Goal: Transaction & Acquisition: Book appointment/travel/reservation

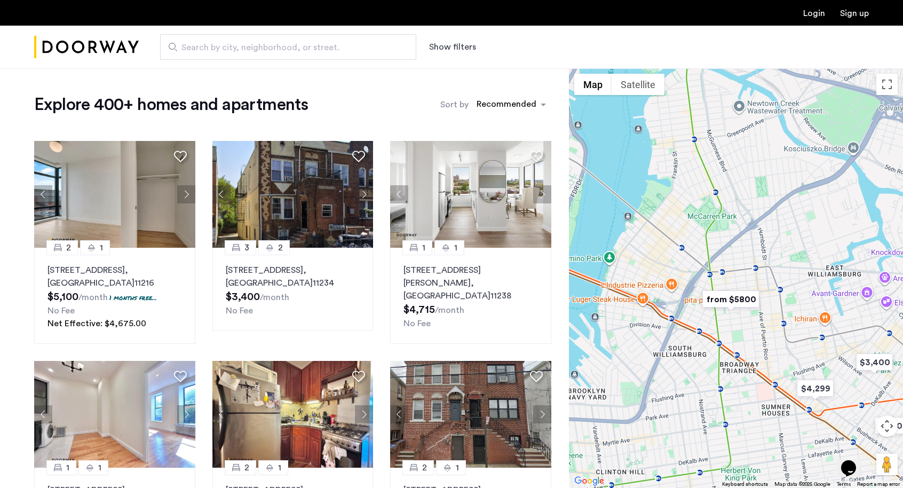
drag, startPoint x: 733, startPoint y: 355, endPoint x: 680, endPoint y: 441, distance: 101.0
click at [680, 441] on div at bounding box center [736, 277] width 334 height 419
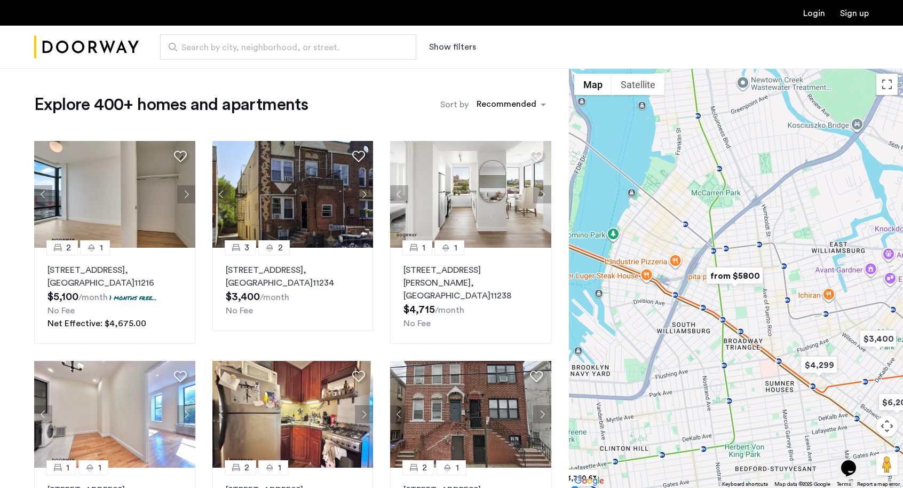
drag, startPoint x: 759, startPoint y: 348, endPoint x: 759, endPoint y: 313, distance: 35.7
click at [759, 313] on div at bounding box center [736, 277] width 334 height 419
click at [321, 41] on input "Search by city, neighborhood, or street." at bounding box center [288, 47] width 256 height 26
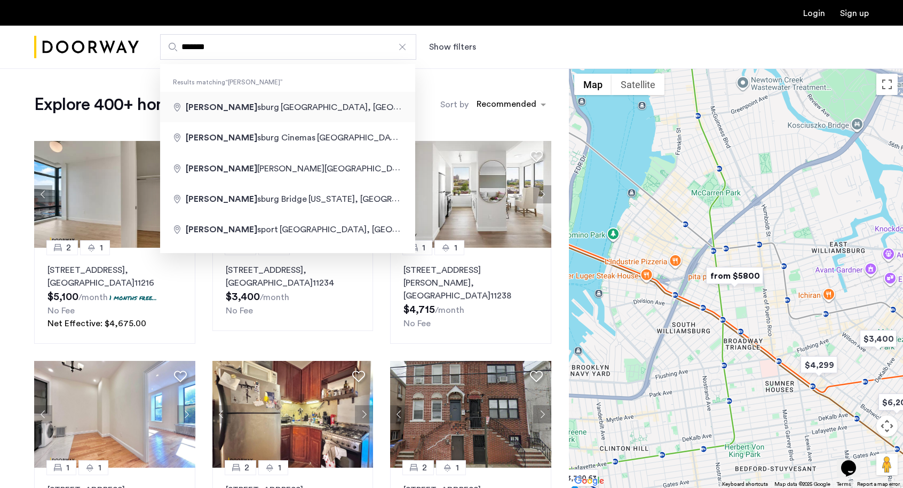
type input "**********"
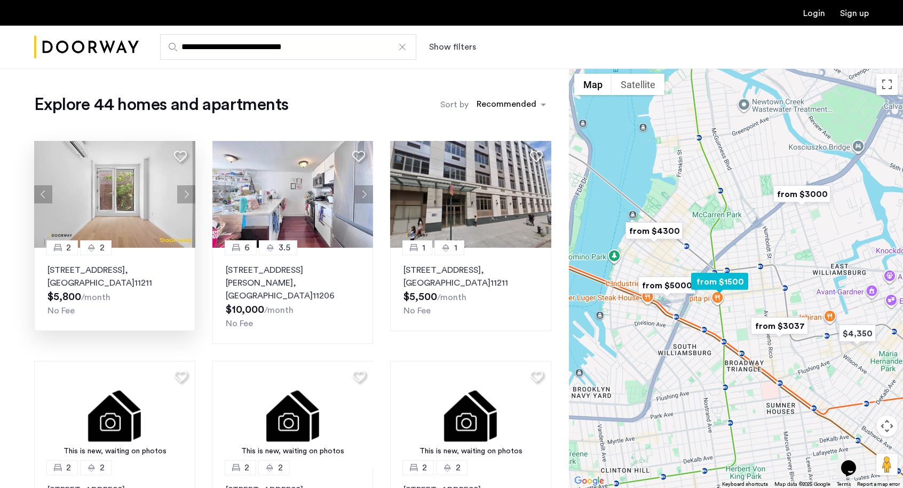
click at [190, 190] on button "Next apartment" at bounding box center [186, 194] width 18 height 18
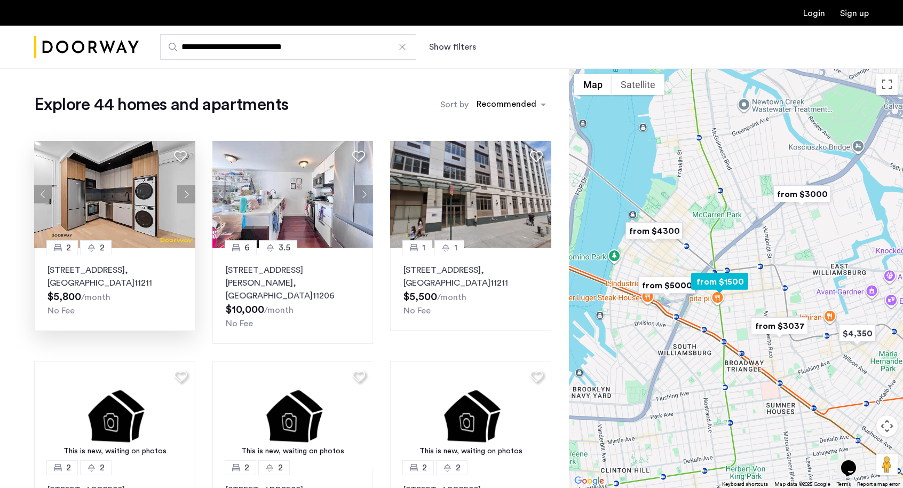
click at [190, 190] on button "Next apartment" at bounding box center [186, 194] width 18 height 18
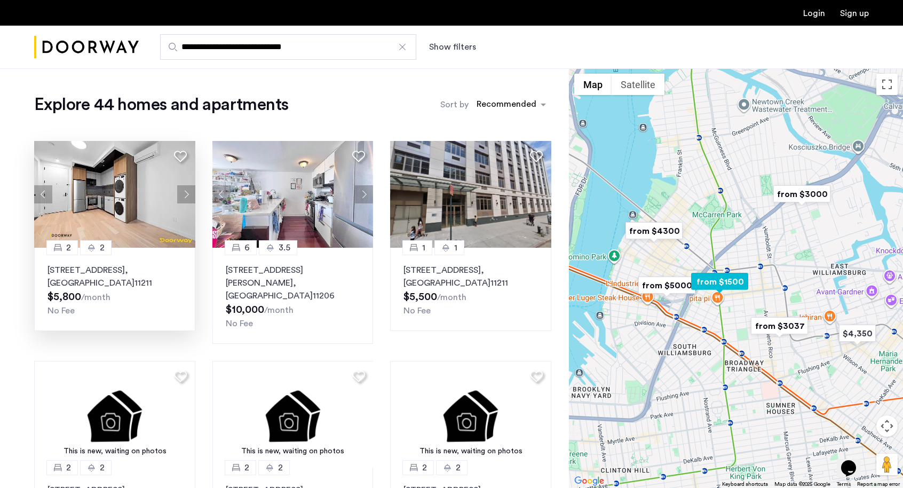
click at [190, 190] on button "Next apartment" at bounding box center [186, 194] width 18 height 18
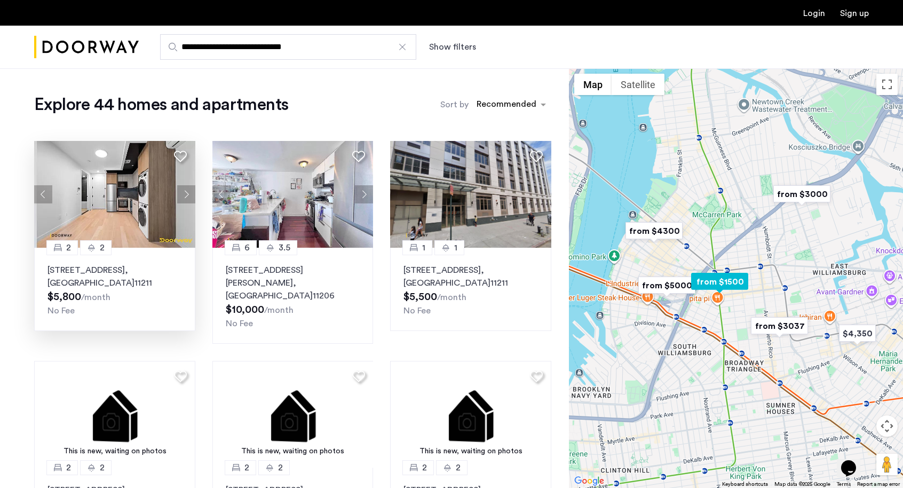
click at [190, 190] on button "Next apartment" at bounding box center [186, 194] width 18 height 18
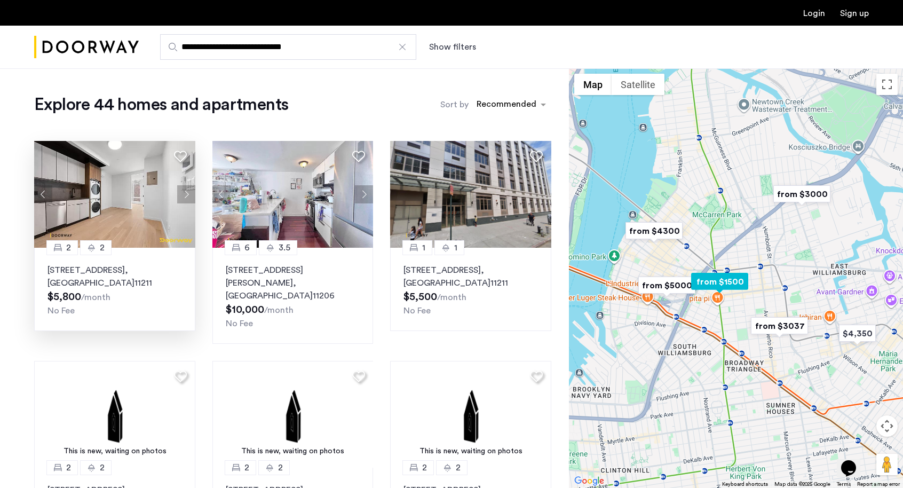
click at [190, 190] on button "Next apartment" at bounding box center [186, 194] width 18 height 18
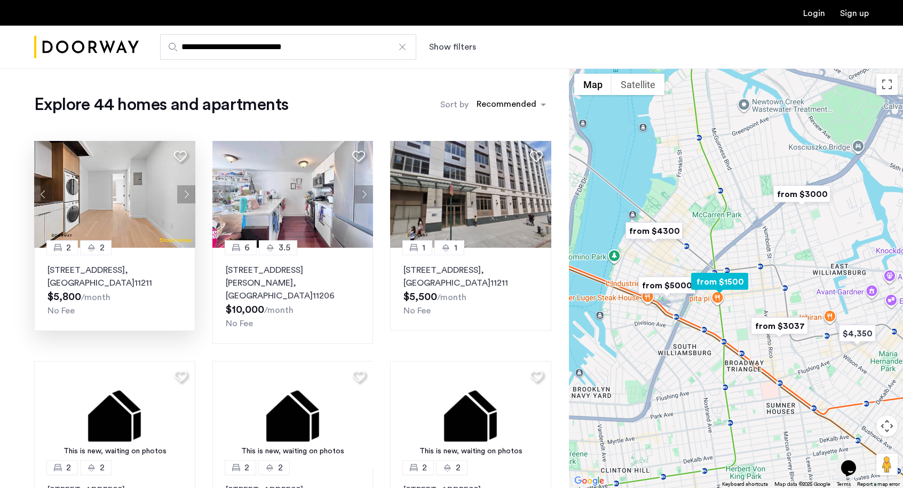
click at [190, 190] on button "Next apartment" at bounding box center [186, 194] width 18 height 18
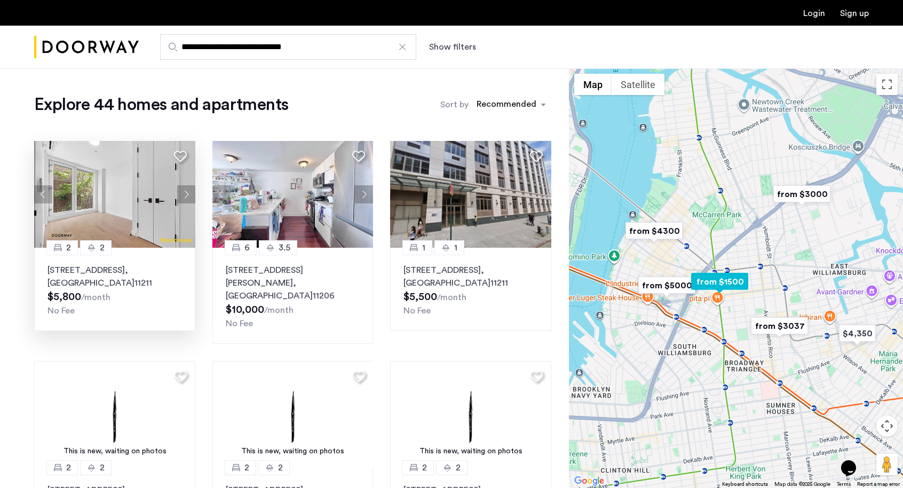
click at [190, 190] on button "Next apartment" at bounding box center [186, 194] width 18 height 18
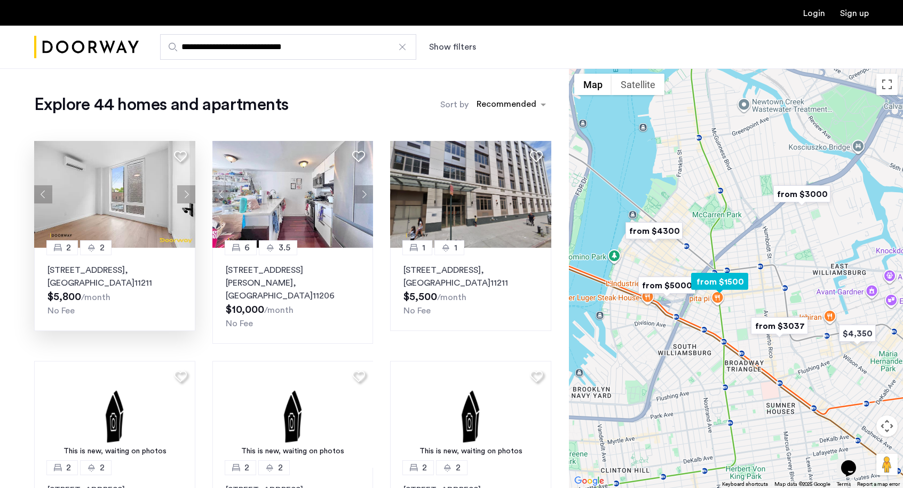
click at [190, 190] on button "Next apartment" at bounding box center [186, 194] width 18 height 18
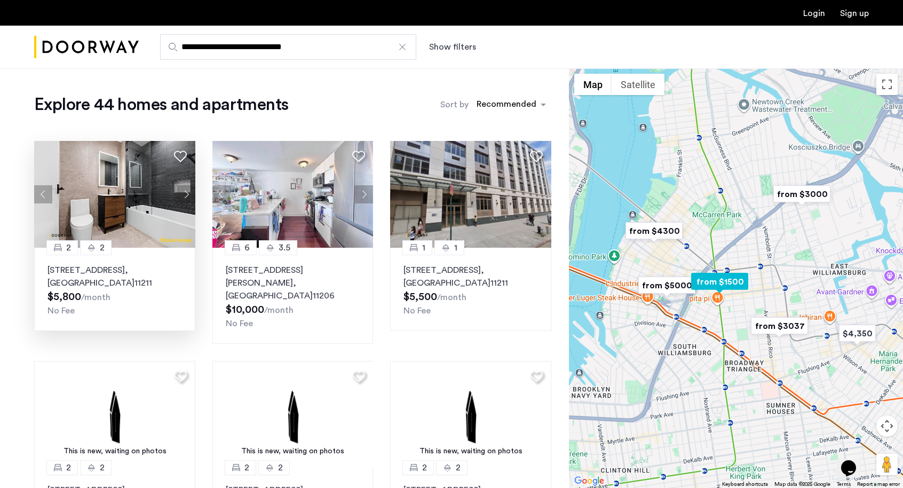
click at [190, 190] on button "Next apartment" at bounding box center [186, 194] width 18 height 18
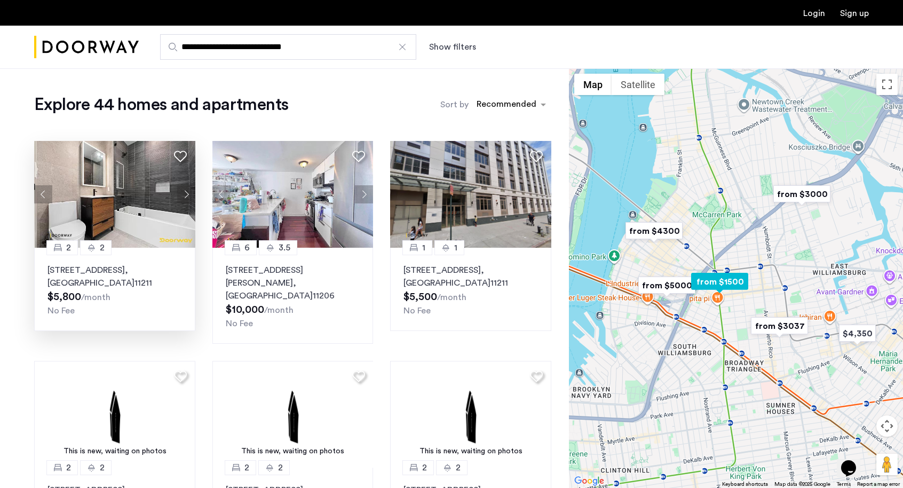
click at [190, 190] on button "Next apartment" at bounding box center [186, 194] width 18 height 18
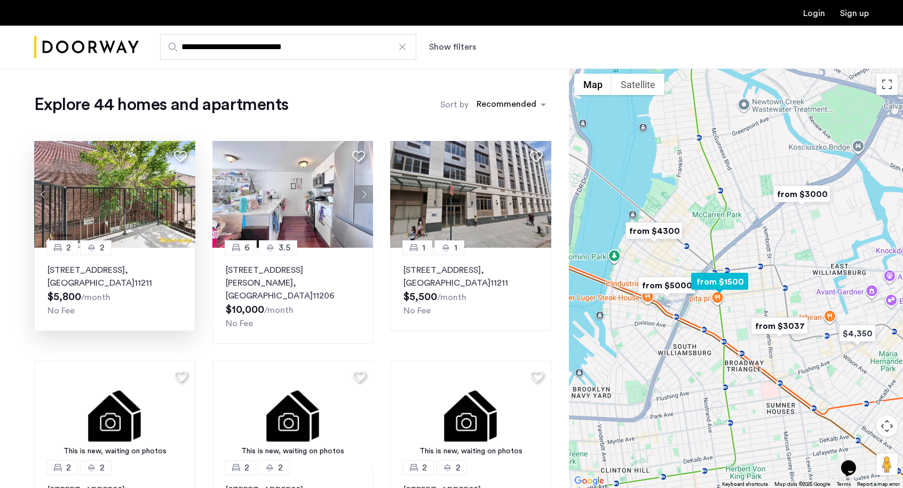
click at [190, 190] on button "Next apartment" at bounding box center [186, 194] width 18 height 18
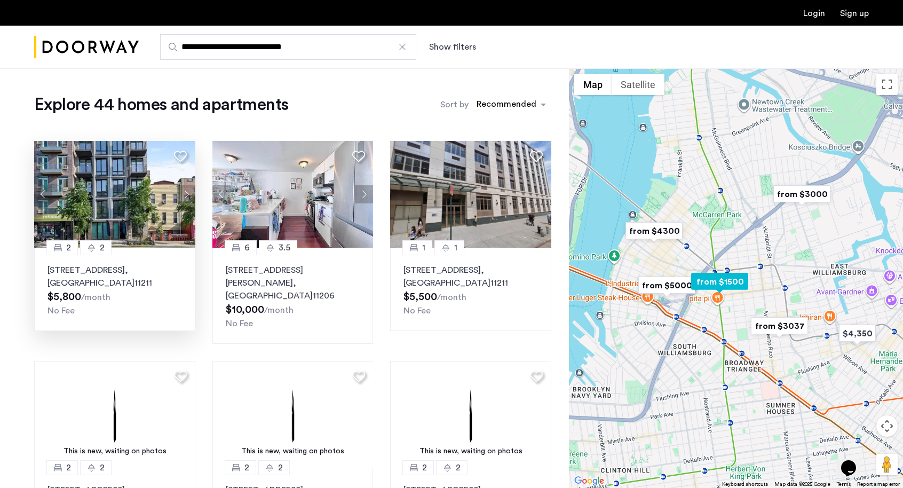
click at [190, 190] on button "Next apartment" at bounding box center [186, 194] width 18 height 18
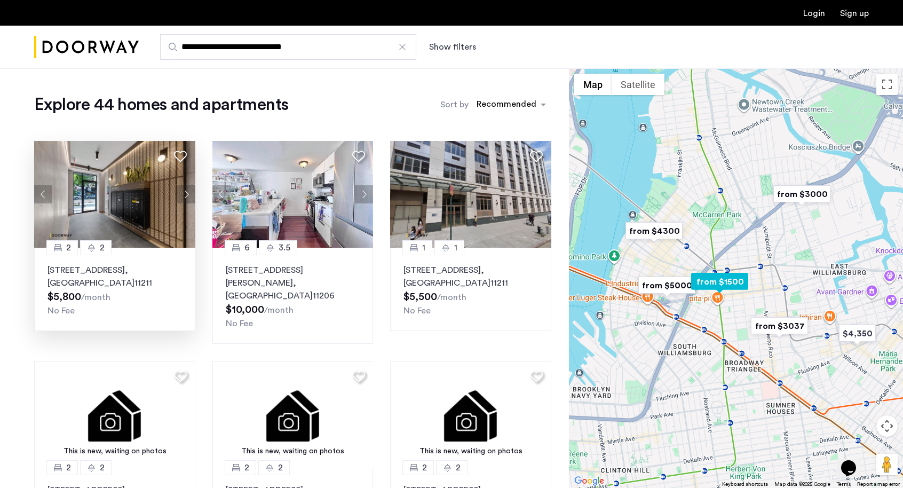
click at [190, 190] on button "Next apartment" at bounding box center [186, 194] width 18 height 18
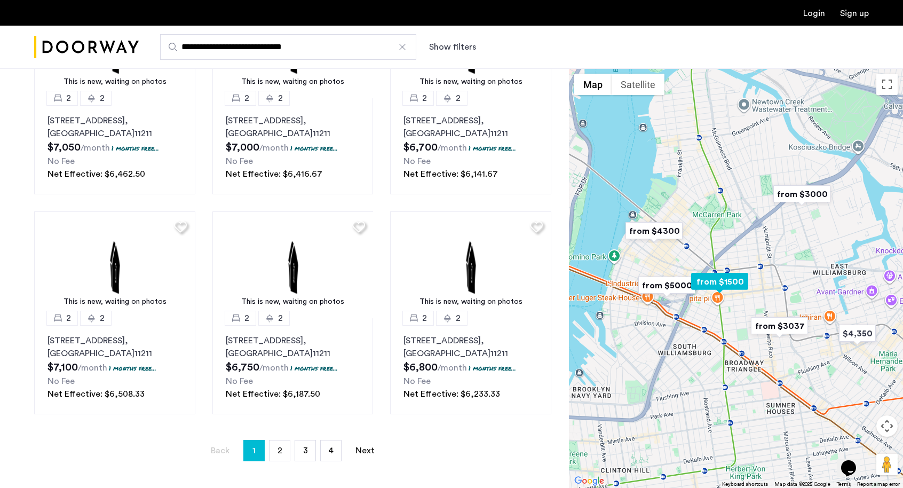
scroll to position [590, 0]
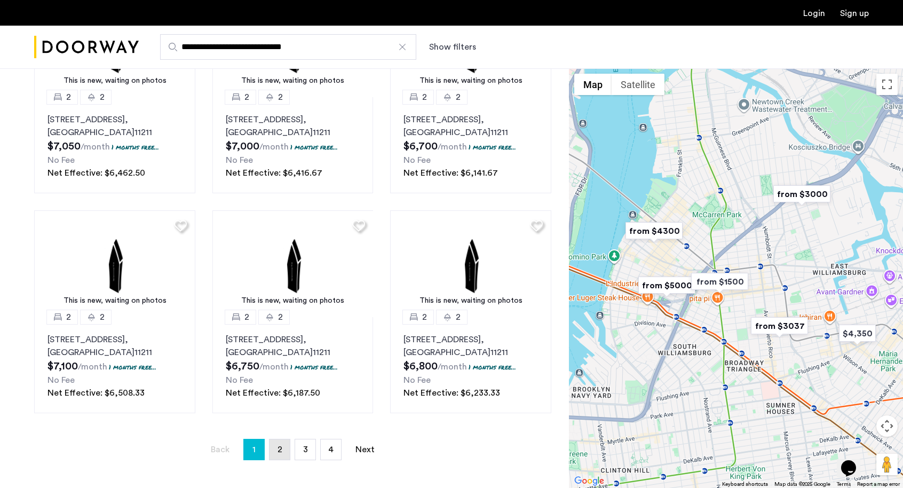
click at [283, 443] on link "page 2" at bounding box center [279, 449] width 20 height 20
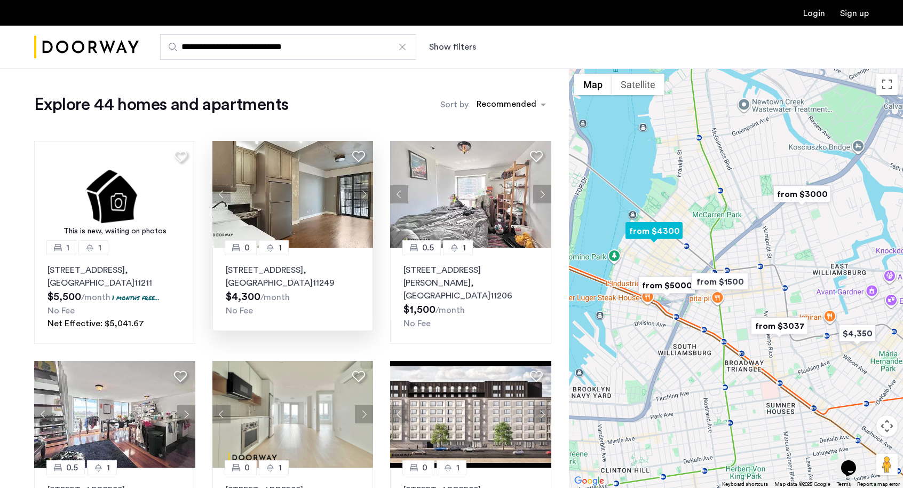
click at [362, 200] on button "Next apartment" at bounding box center [364, 194] width 18 height 18
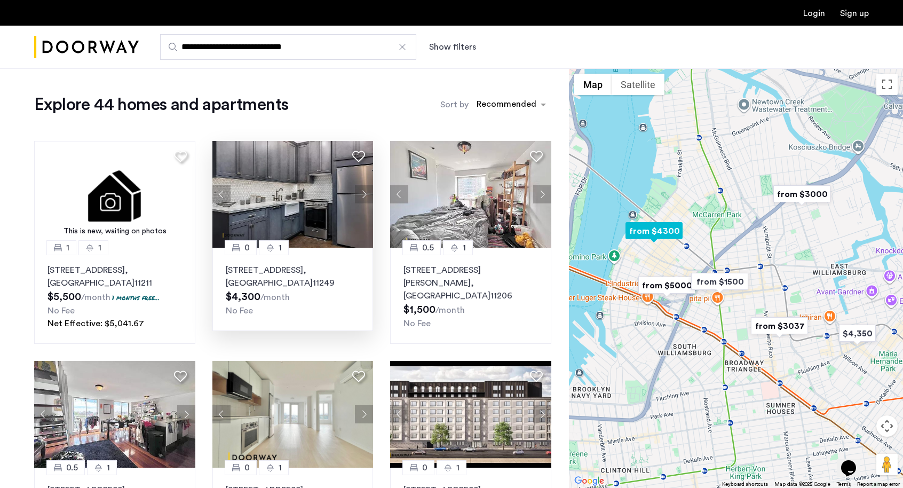
click at [363, 197] on button "Next apartment" at bounding box center [364, 194] width 18 height 18
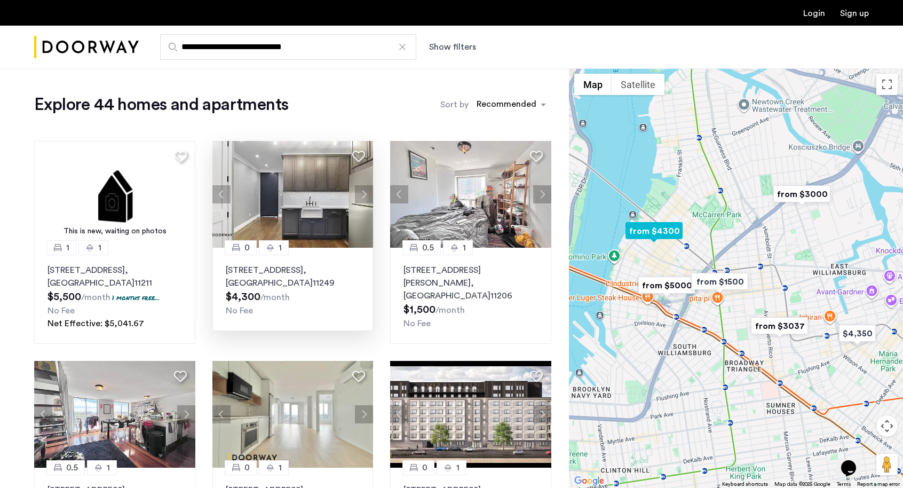
click at [363, 197] on button "Next apartment" at bounding box center [364, 194] width 18 height 18
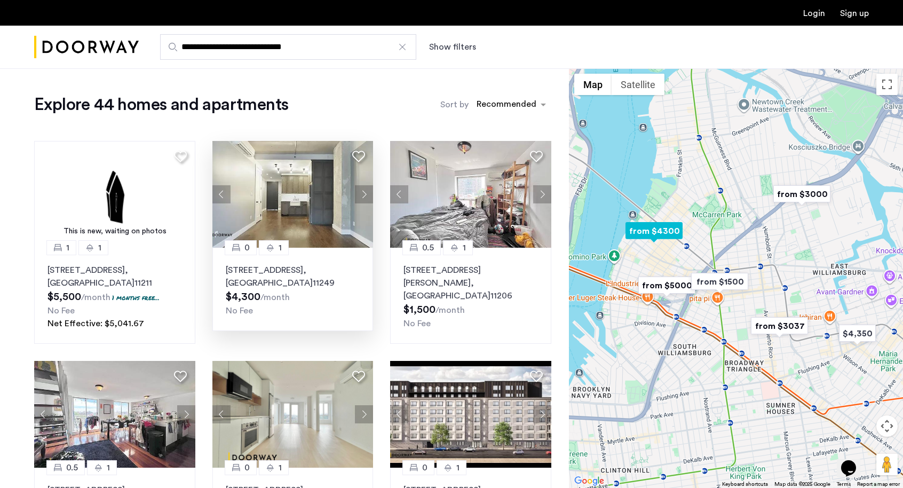
click at [363, 197] on button "Next apartment" at bounding box center [364, 194] width 18 height 18
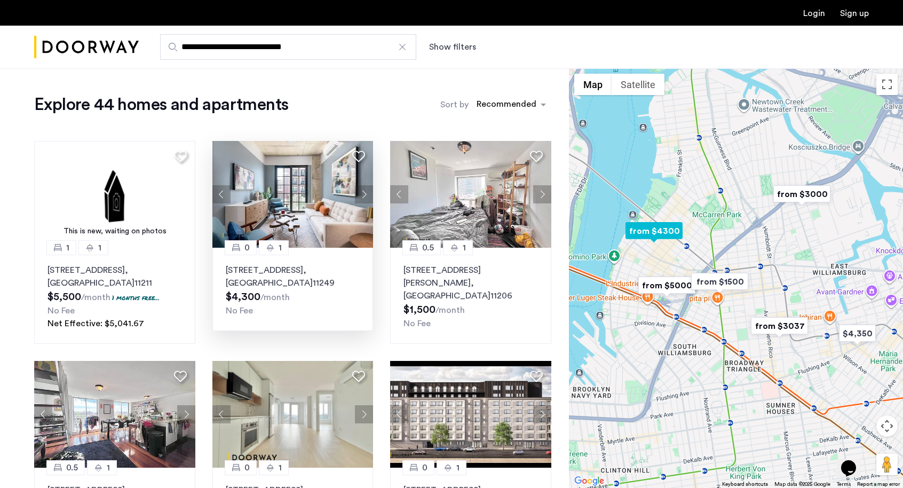
click at [363, 197] on button "Next apartment" at bounding box center [364, 194] width 18 height 18
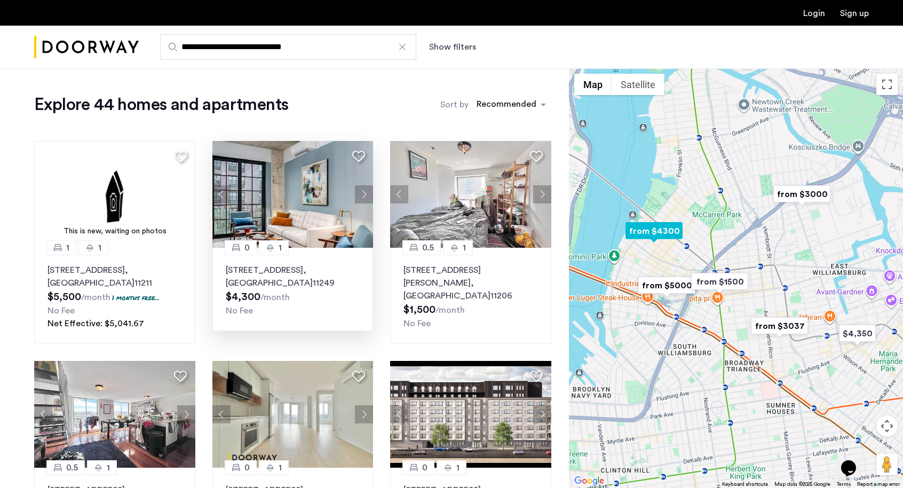
click at [363, 191] on button "Next apartment" at bounding box center [364, 194] width 18 height 18
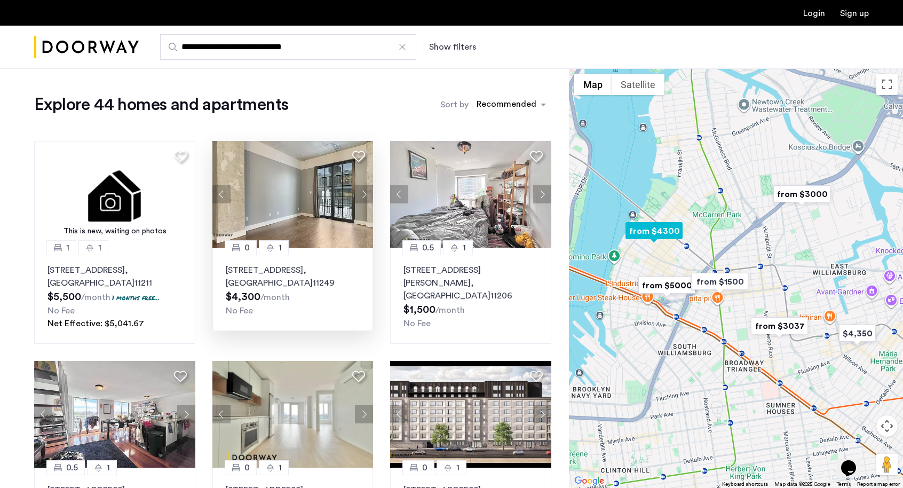
click at [363, 191] on button "Next apartment" at bounding box center [364, 194] width 18 height 18
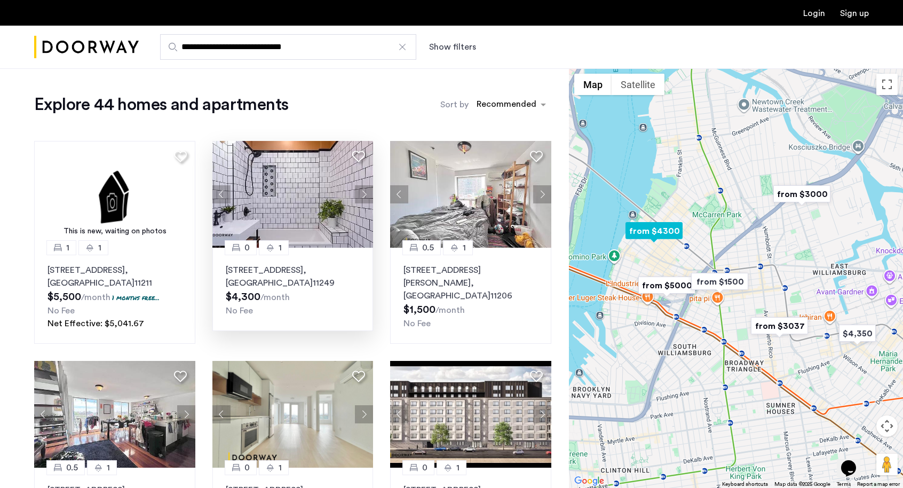
click at [363, 191] on button "Next apartment" at bounding box center [364, 194] width 18 height 18
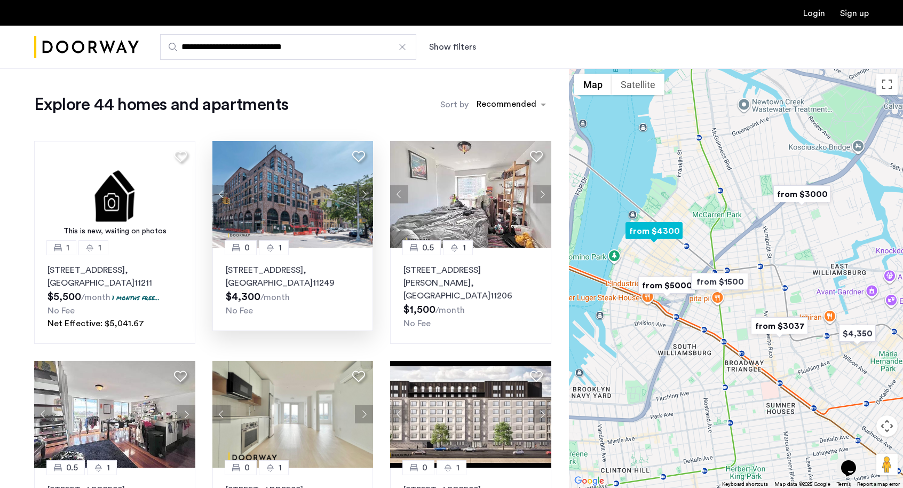
click at [330, 204] on img at bounding box center [292, 194] width 161 height 107
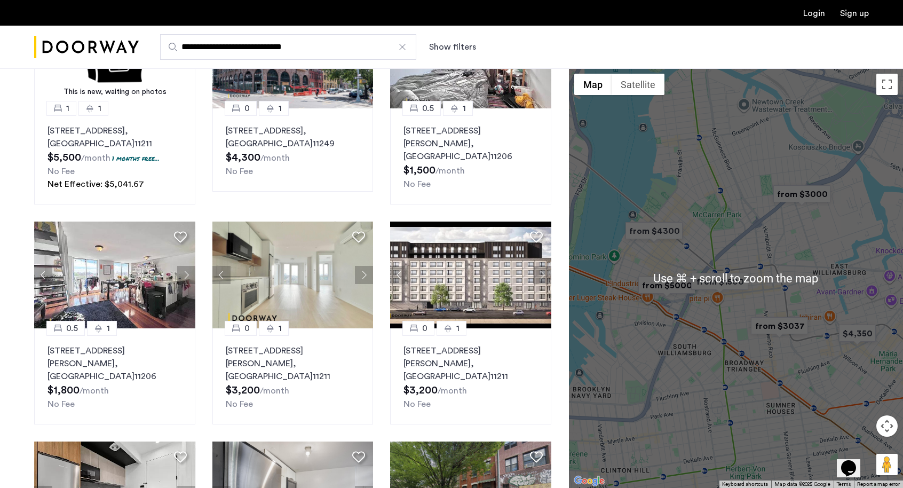
scroll to position [177, 0]
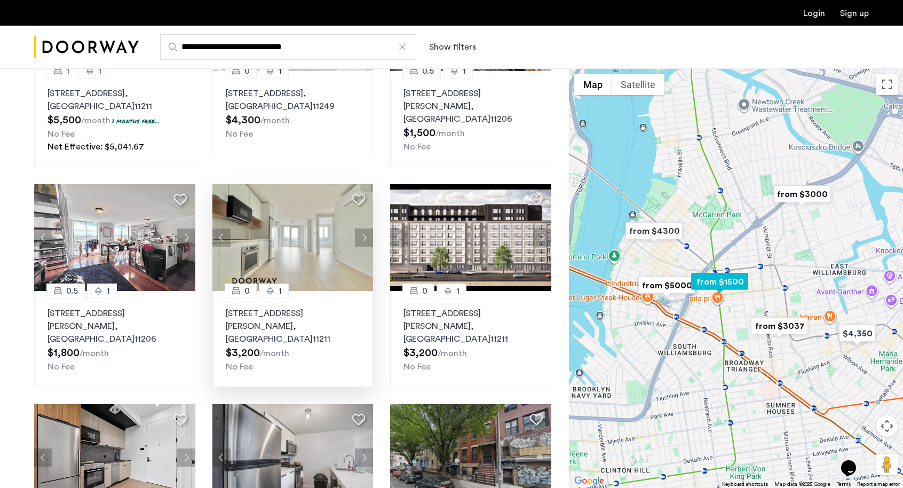
click at [363, 240] on button "Next apartment" at bounding box center [364, 237] width 18 height 18
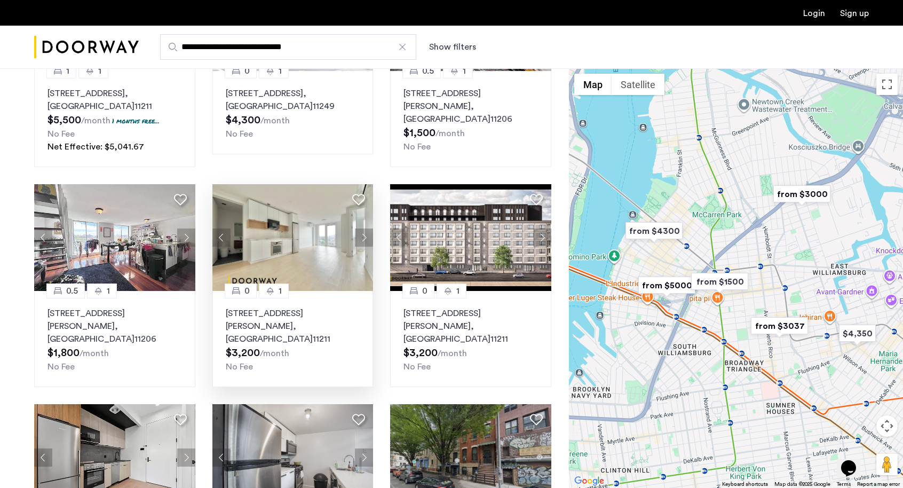
click at [777, 324] on img "from $3037" at bounding box center [779, 326] width 66 height 24
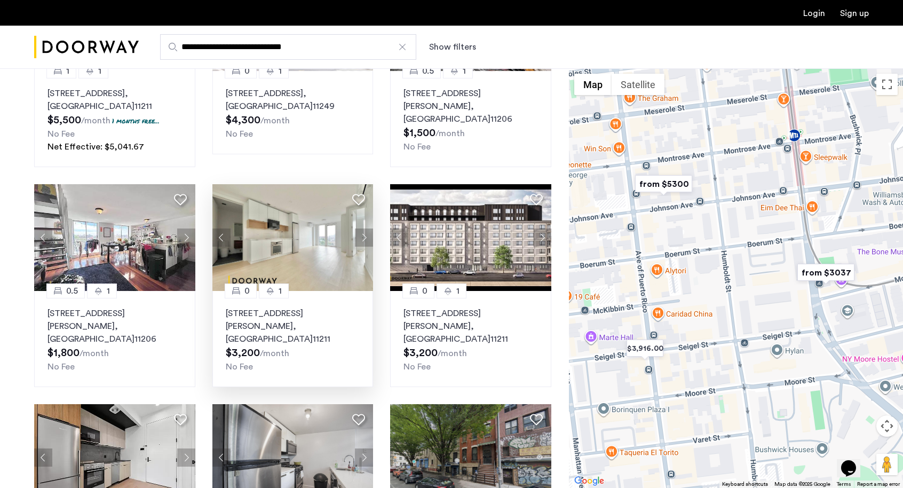
click at [668, 181] on img "from $5300" at bounding box center [664, 184] width 66 height 24
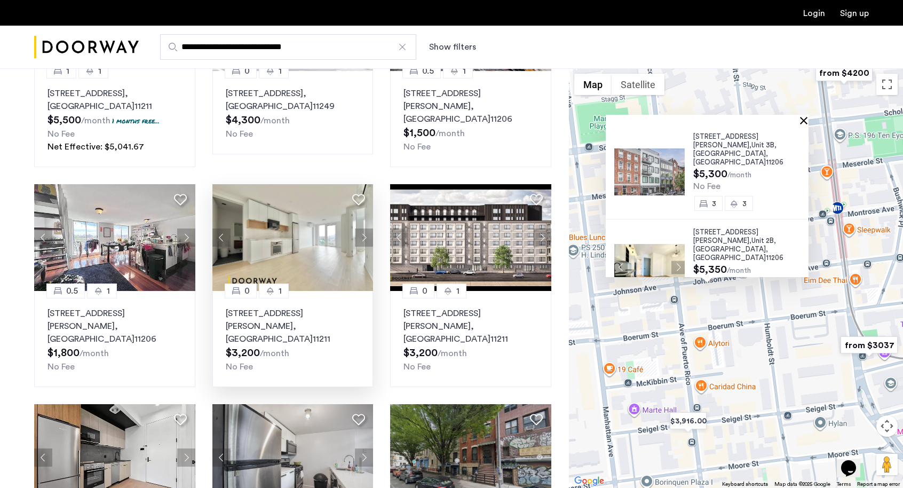
click at [808, 118] on button "Close" at bounding box center [805, 119] width 7 height 7
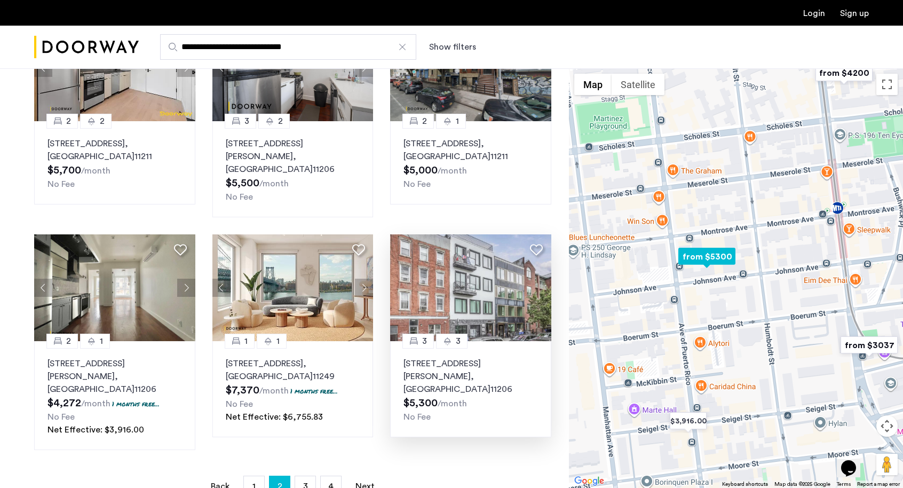
scroll to position [574, 0]
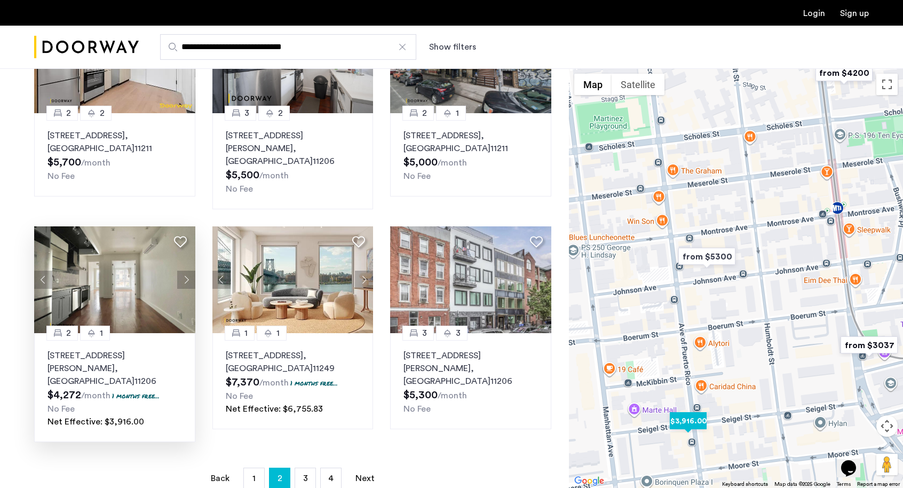
click at [187, 270] on button "Next apartment" at bounding box center [186, 279] width 18 height 18
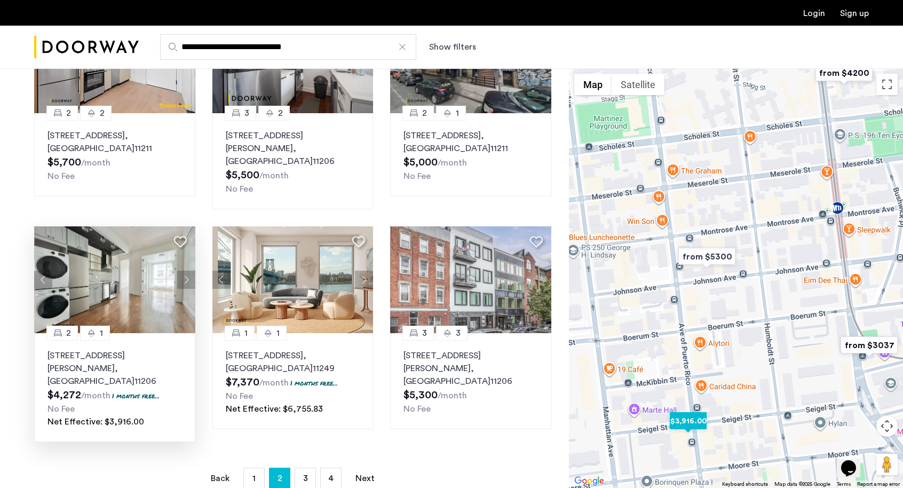
click at [187, 270] on button "Next apartment" at bounding box center [186, 279] width 18 height 18
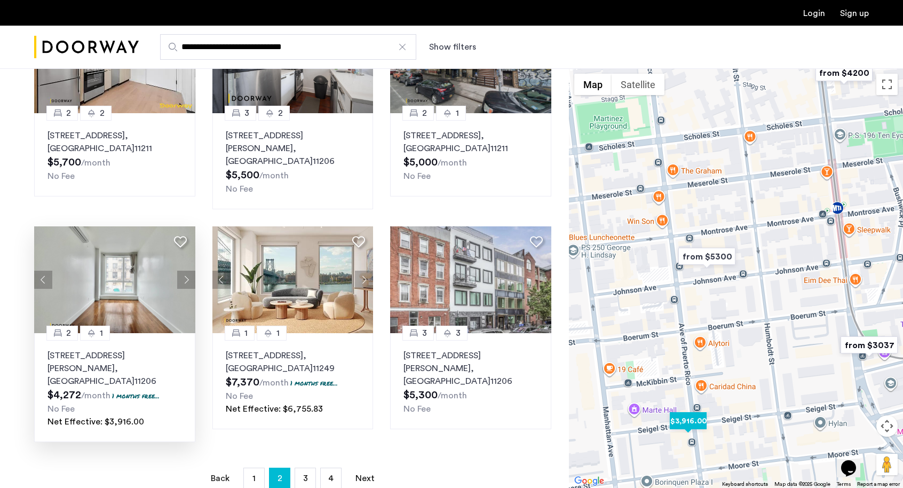
click at [187, 270] on button "Next apartment" at bounding box center [186, 279] width 18 height 18
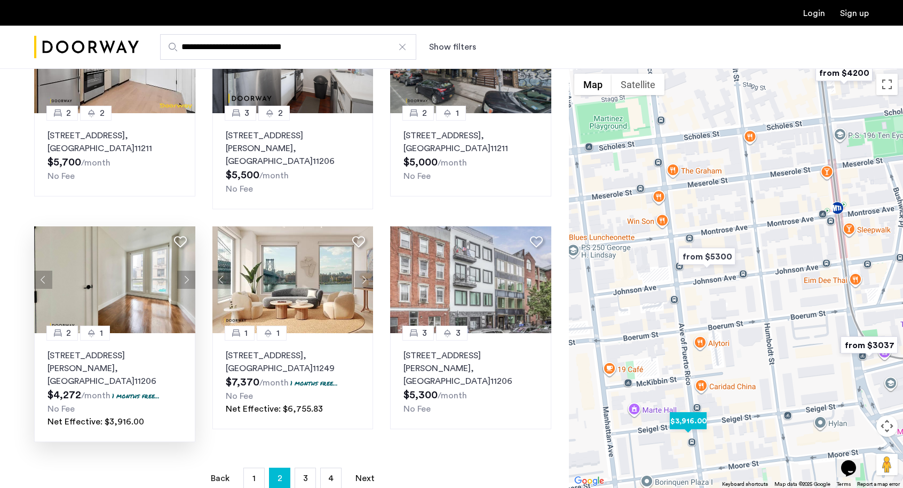
click at [187, 270] on button "Next apartment" at bounding box center [186, 279] width 18 height 18
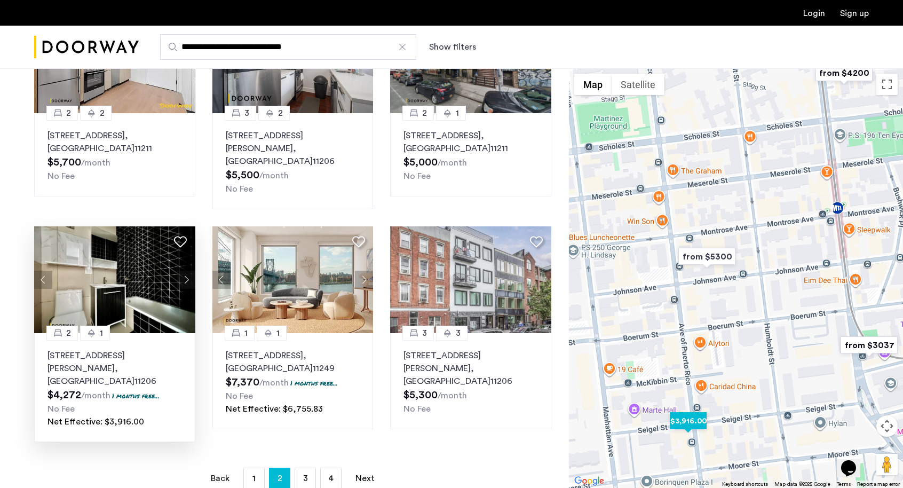
click at [187, 270] on button "Next apartment" at bounding box center [186, 279] width 18 height 18
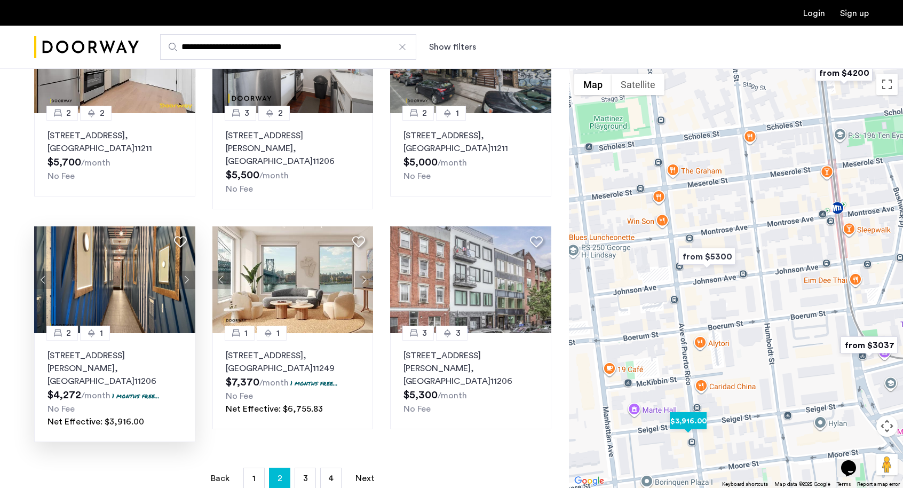
click at [187, 270] on button "Next apartment" at bounding box center [186, 279] width 18 height 18
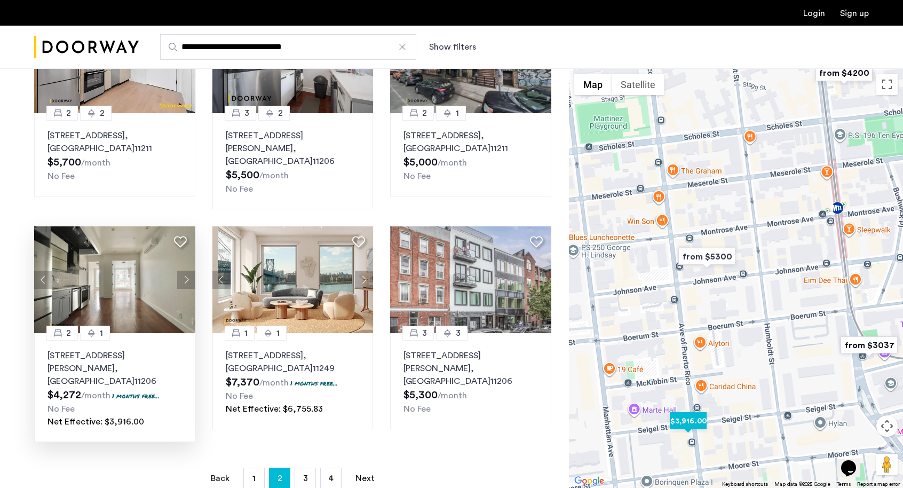
click at [187, 270] on button "Next apartment" at bounding box center [186, 279] width 18 height 18
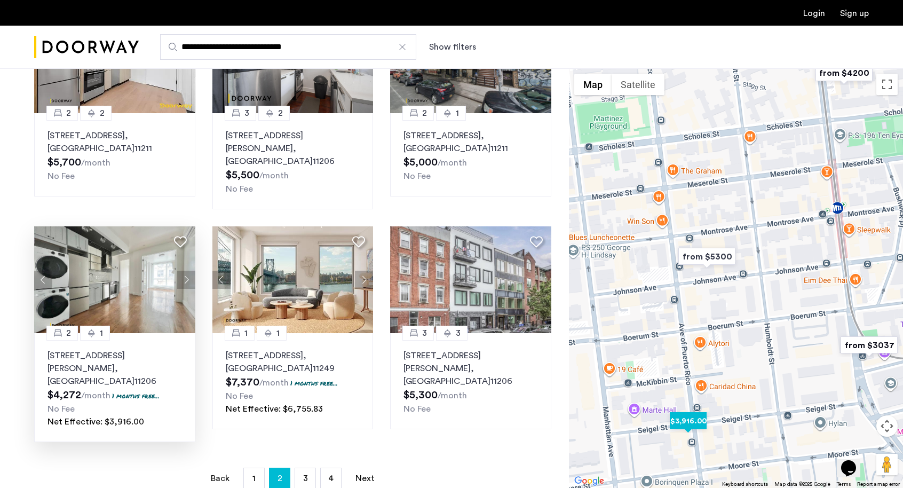
click at [187, 270] on button "Next apartment" at bounding box center [186, 279] width 18 height 18
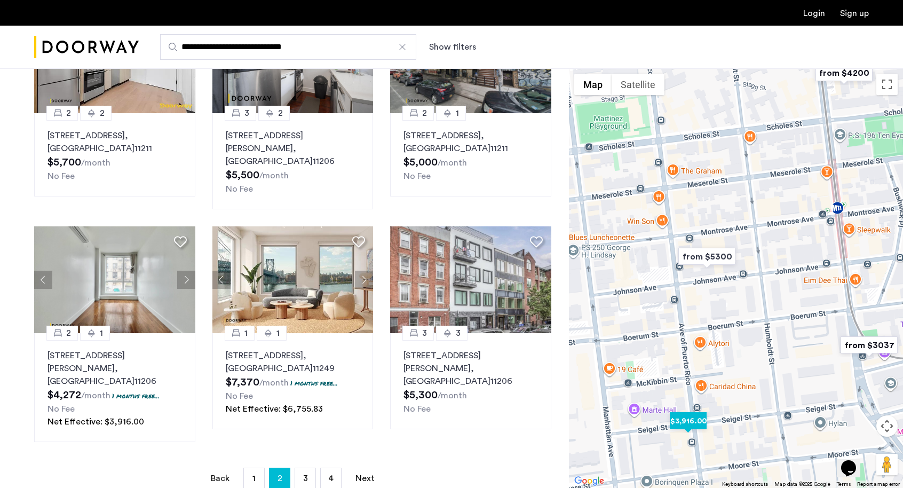
click at [187, 270] on button "Next apartment" at bounding box center [186, 279] width 18 height 18
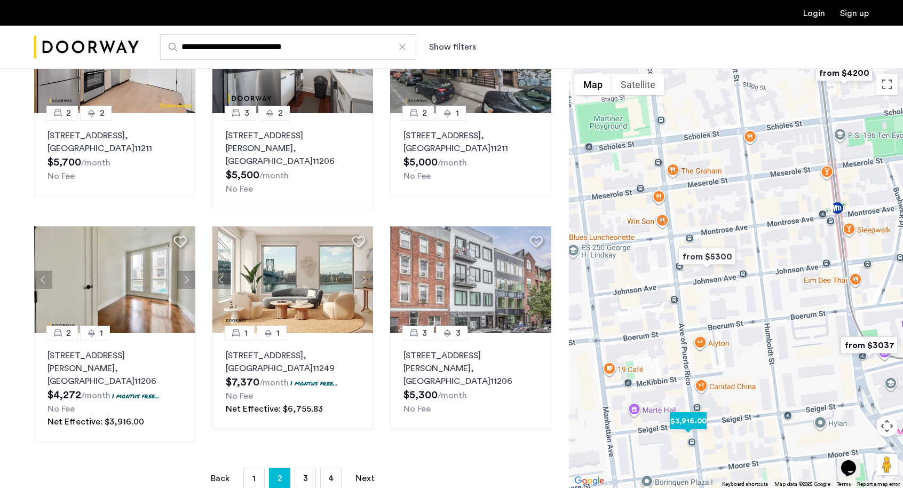
click at [187, 270] on button "Next apartment" at bounding box center [186, 279] width 18 height 18
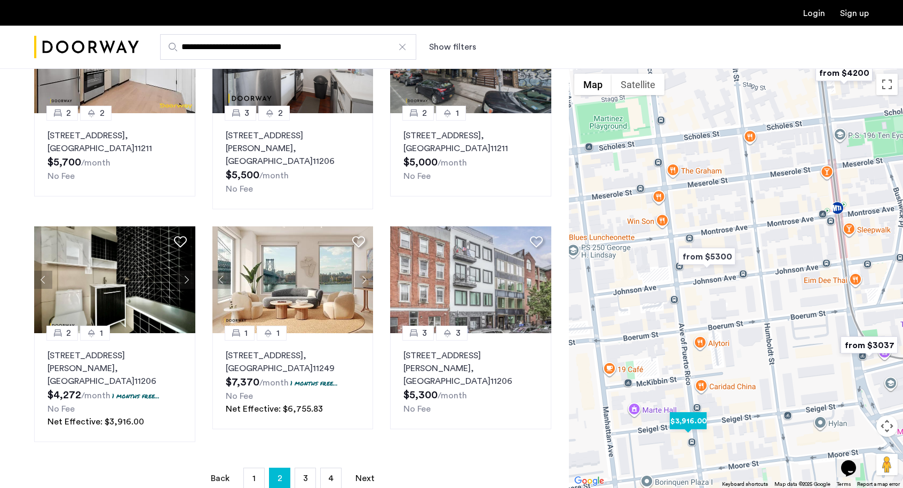
click at [93, 364] on span ", [GEOGRAPHIC_DATA]" at bounding box center [90, 374] width 87 height 21
click at [309, 468] on link "page 3" at bounding box center [305, 478] width 20 height 20
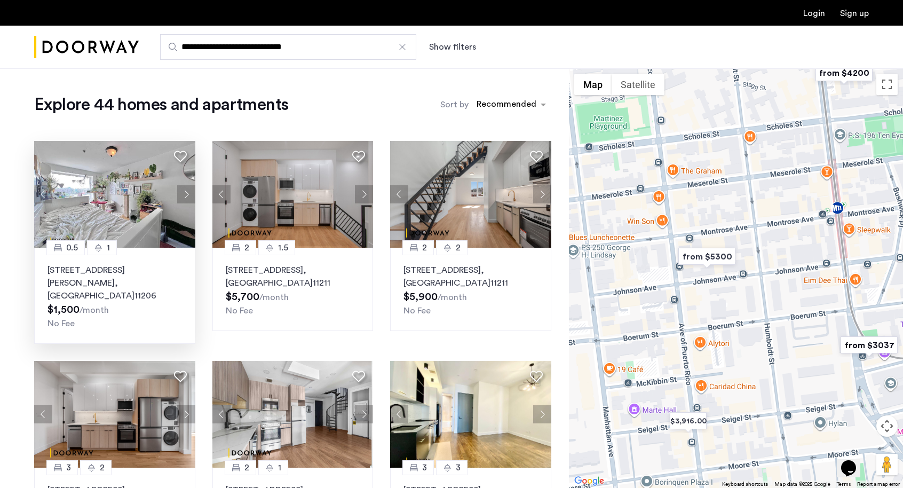
click at [187, 195] on button "Next apartment" at bounding box center [186, 194] width 18 height 18
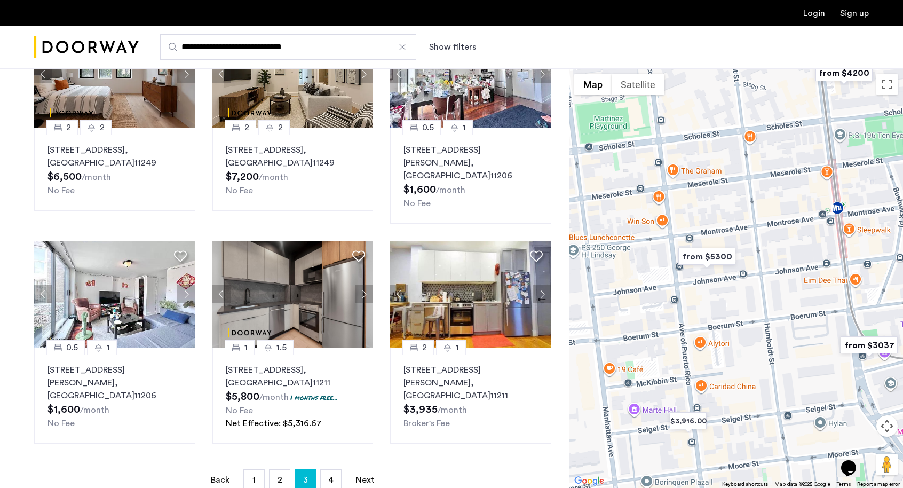
scroll to position [569, 0]
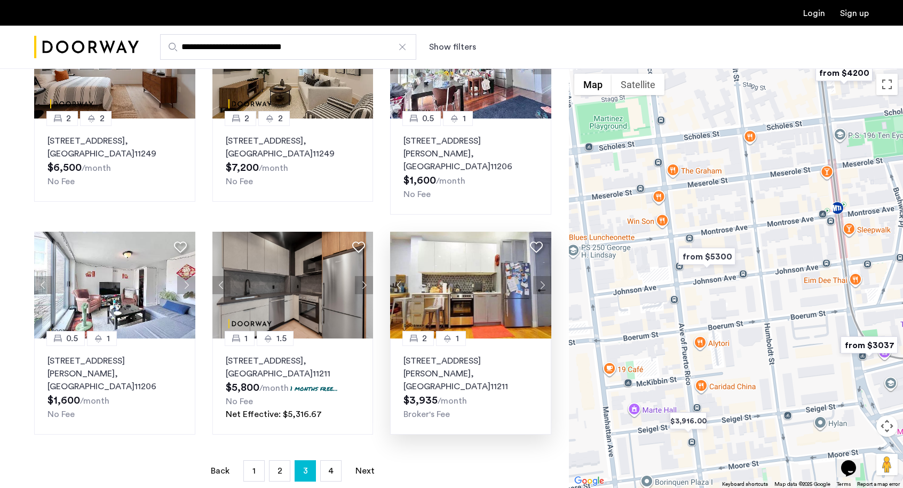
click at [468, 354] on p "17 Devoe Street, Unit 303, Brooklyn , NY 11211" at bounding box center [470, 373] width 134 height 38
click at [329, 460] on link "page 4" at bounding box center [331, 470] width 20 height 20
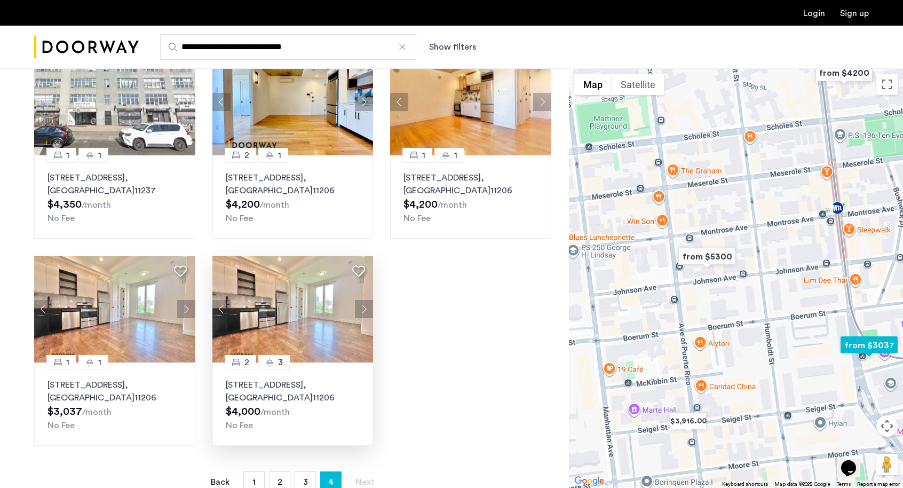
scroll to position [313, 0]
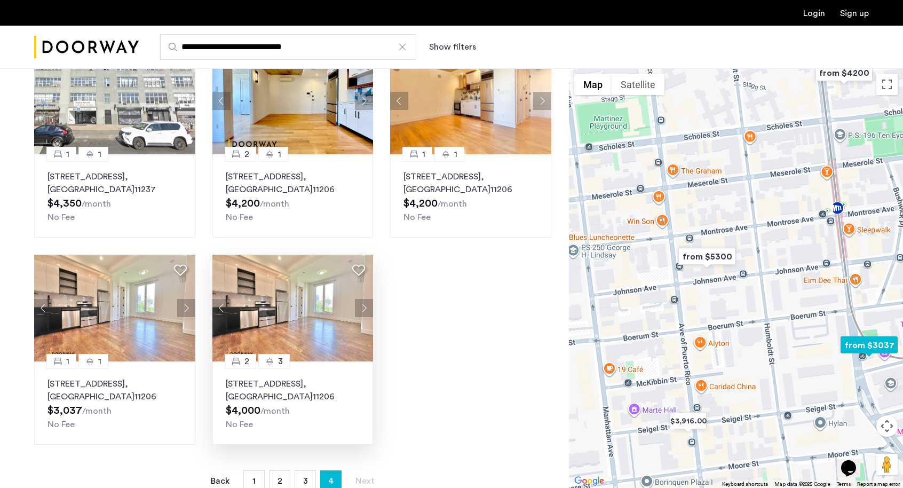
click at [338, 377] on p "315 Bushwick Avenue, Unit 2B, Brooklyn , NY 11206" at bounding box center [293, 390] width 134 height 26
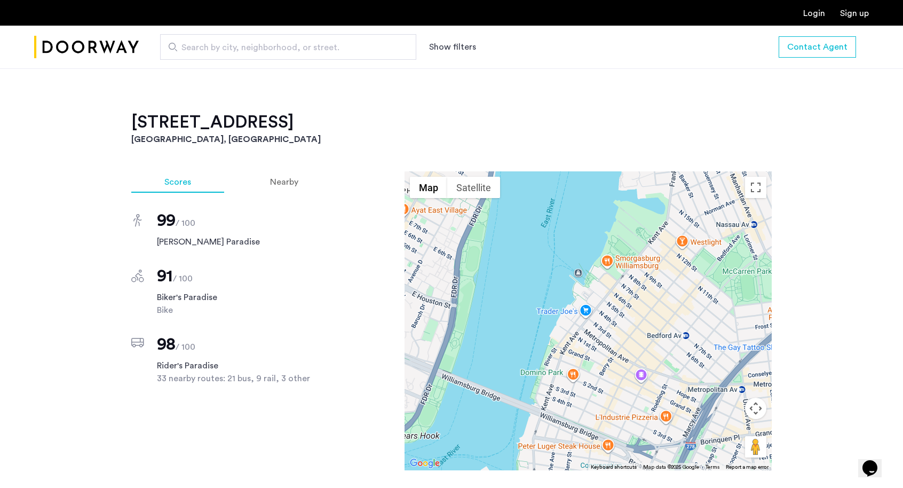
scroll to position [936, 0]
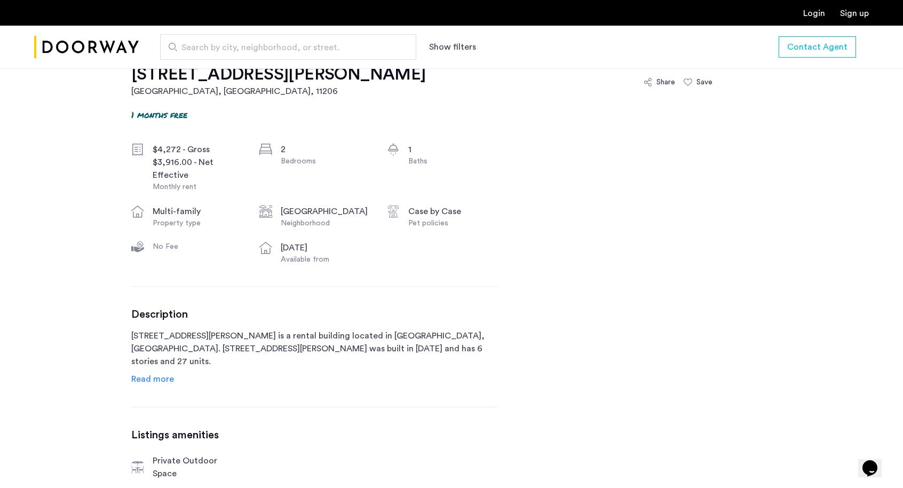
scroll to position [361, 0]
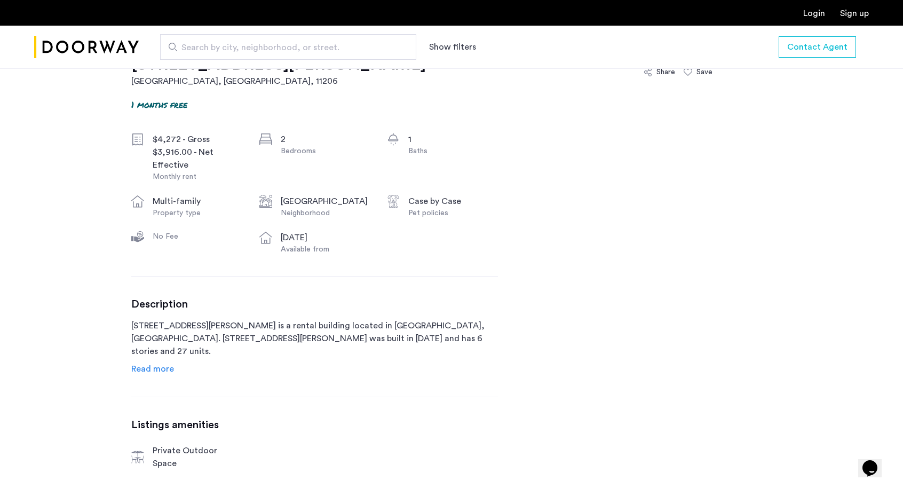
click at [144, 365] on span "Read more" at bounding box center [152, 368] width 43 height 9
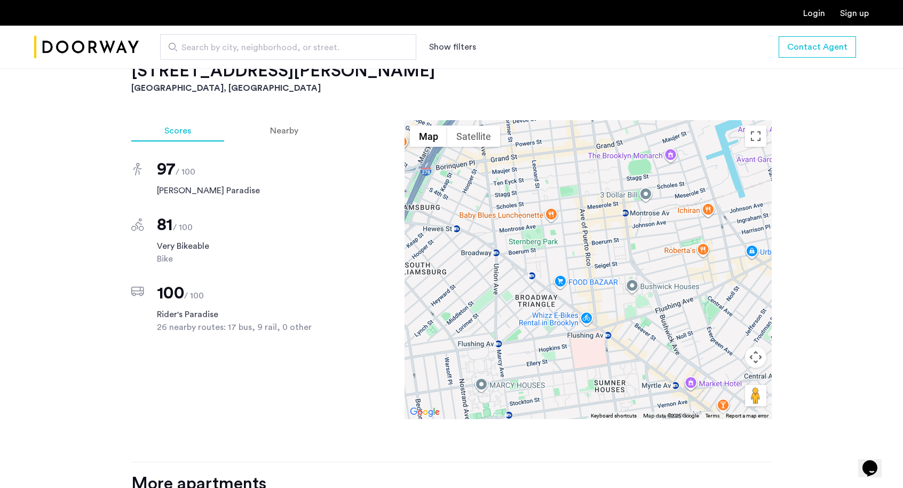
scroll to position [1224, 0]
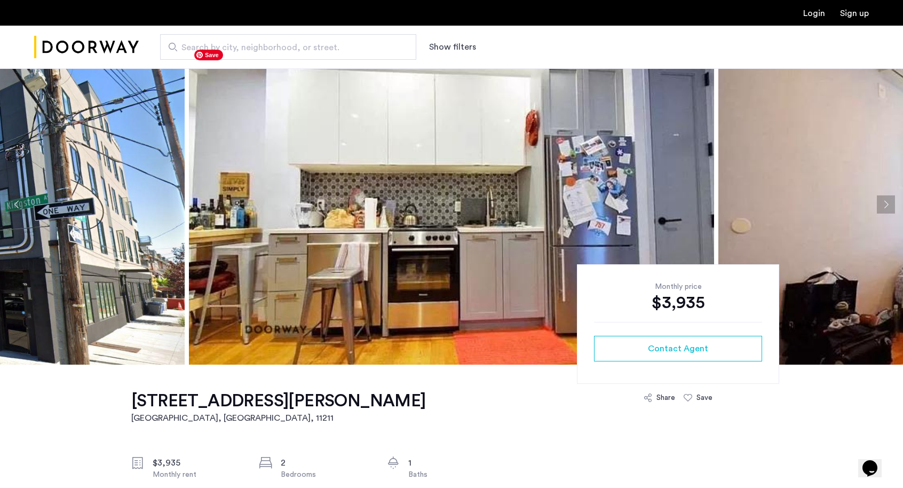
scroll to position [27, 0]
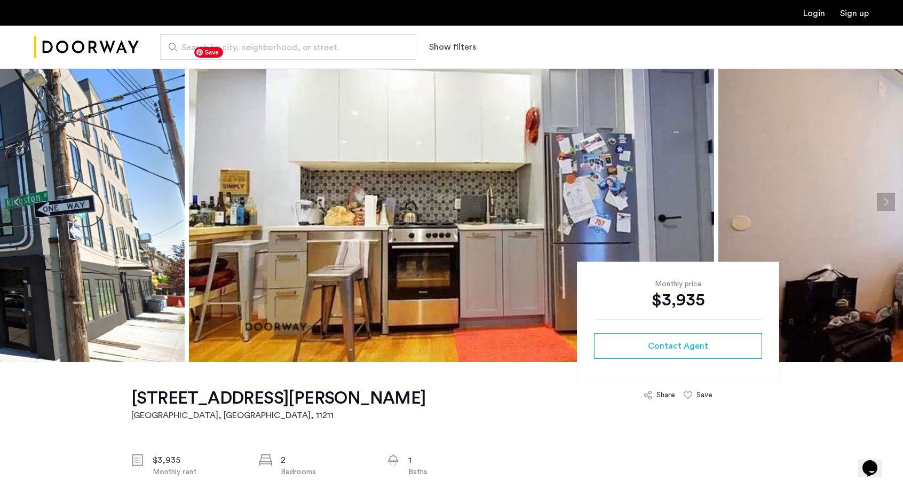
click at [669, 145] on img at bounding box center [451, 202] width 525 height 320
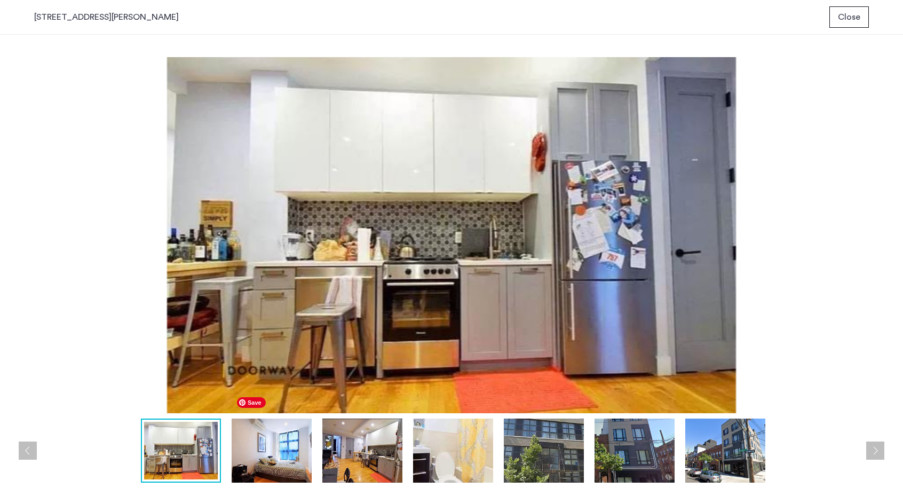
click at [275, 434] on img at bounding box center [272, 450] width 80 height 64
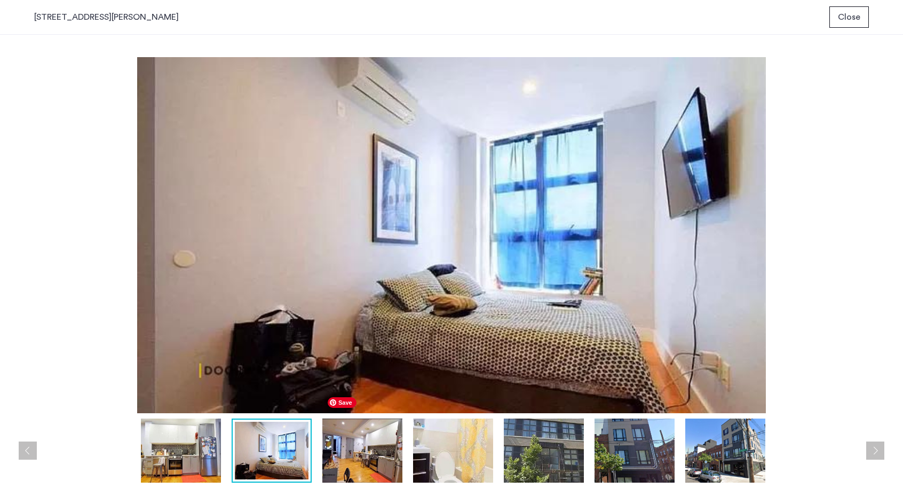
click at [372, 443] on img at bounding box center [362, 450] width 80 height 64
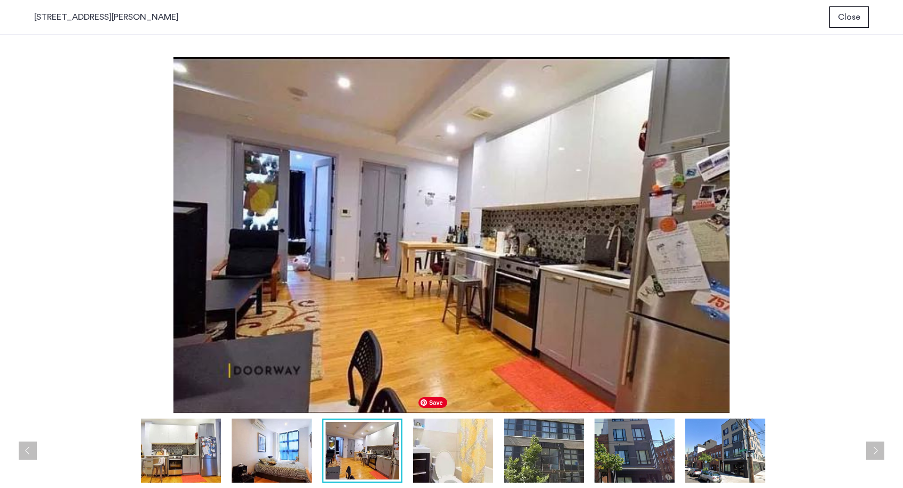
click at [467, 448] on img at bounding box center [453, 450] width 80 height 64
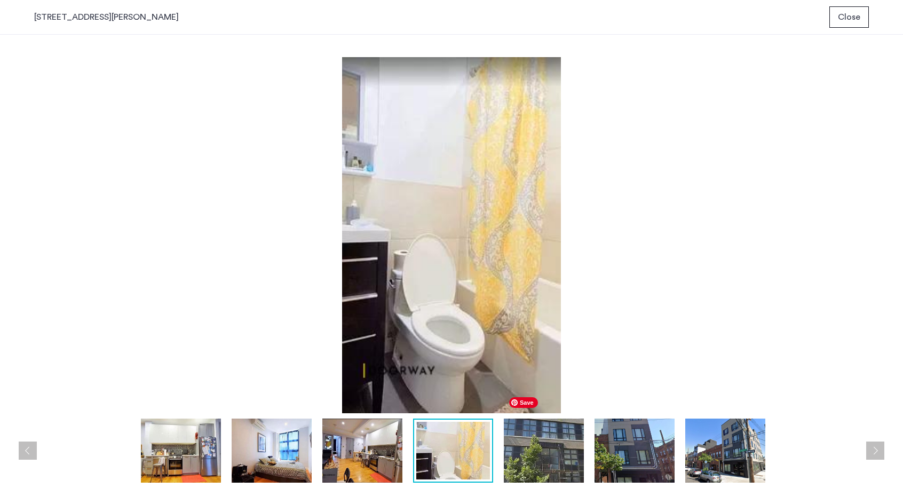
click at [563, 448] on img at bounding box center [544, 450] width 80 height 64
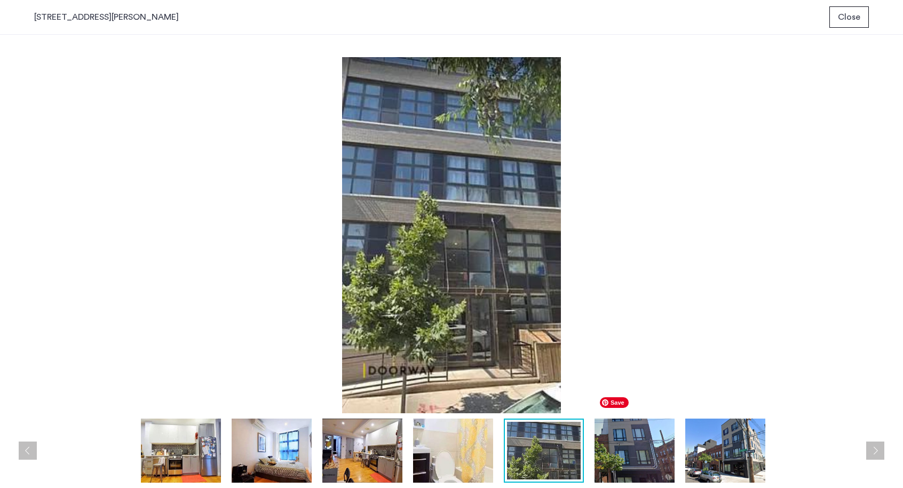
click at [628, 431] on img at bounding box center [634, 450] width 80 height 64
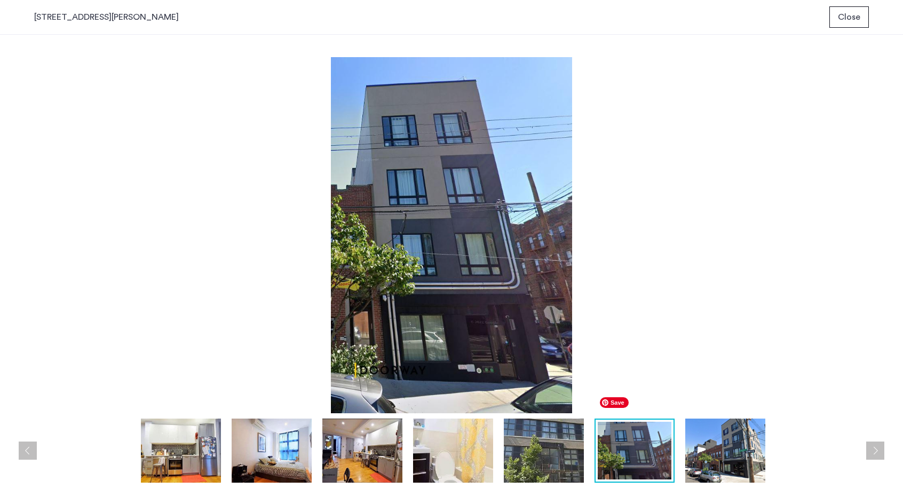
click at [668, 445] on img at bounding box center [635, 450] width 74 height 58
click at [722, 443] on img at bounding box center [725, 450] width 80 height 64
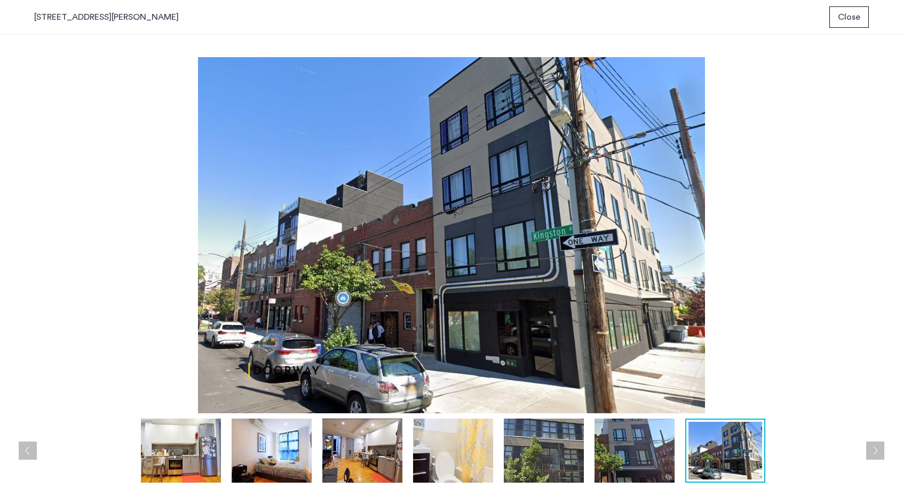
click at [848, 17] on span "Close" at bounding box center [849, 17] width 22 height 13
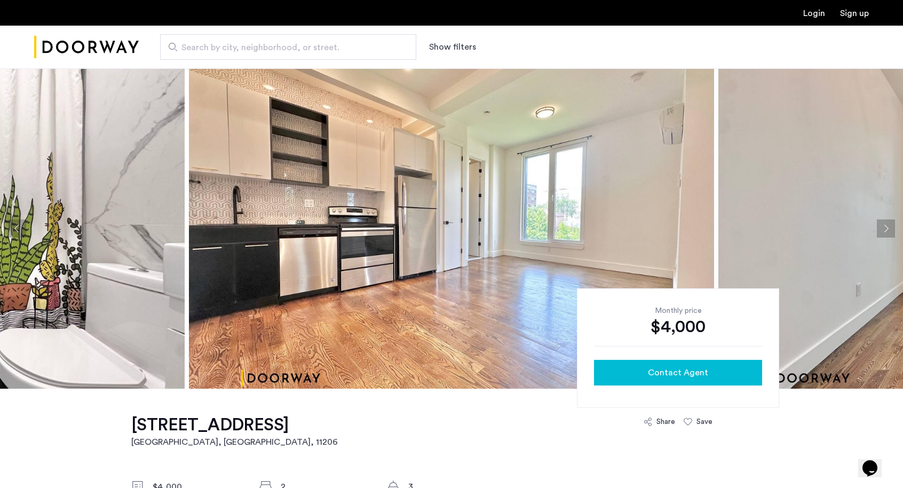
click at [710, 371] on div "Contact Agent" at bounding box center [677, 372] width 151 height 13
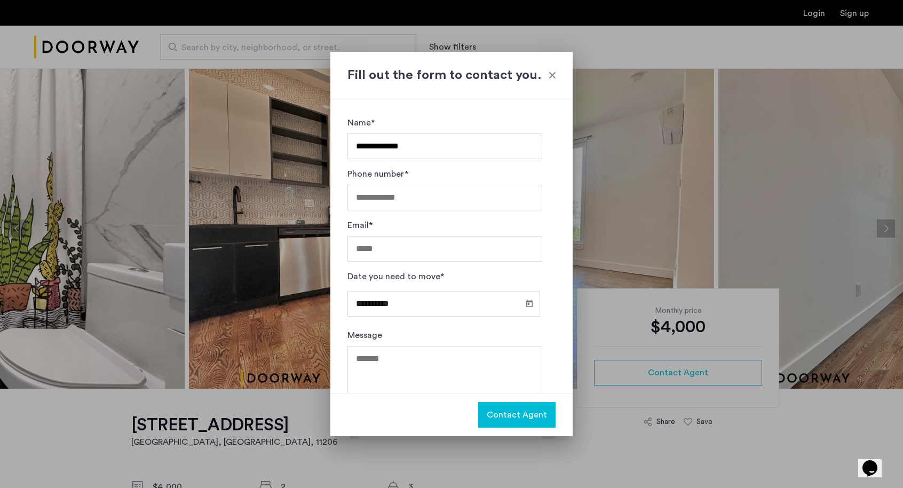
type input "**********"
click at [369, 197] on input "Phone number*" at bounding box center [444, 198] width 195 height 26
type input "**********"
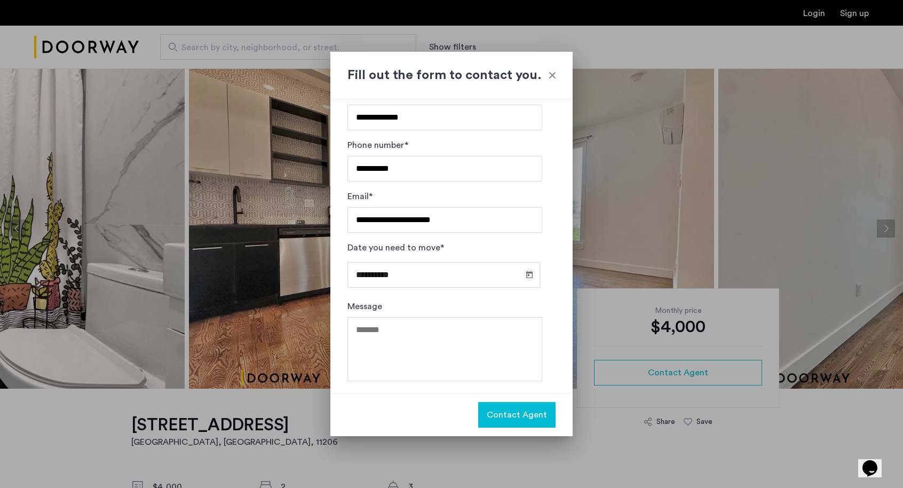
click at [526, 278] on span "Open calendar" at bounding box center [529, 274] width 26 height 26
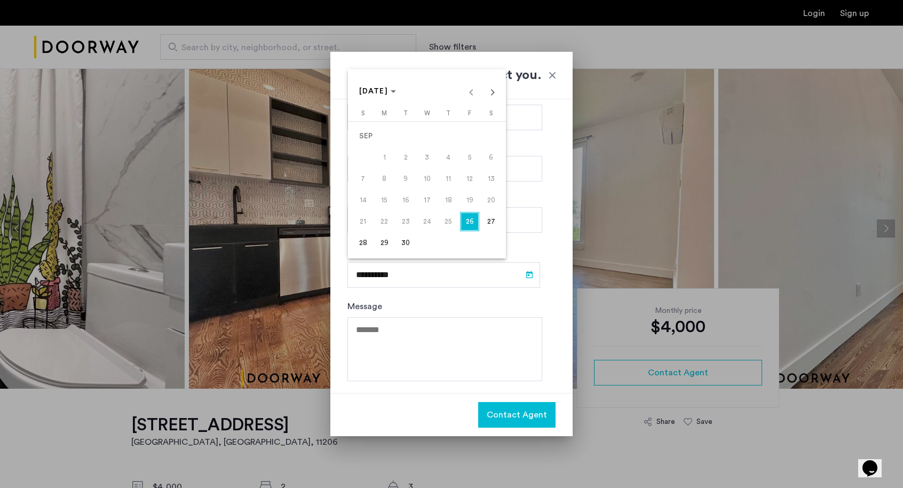
click at [496, 222] on span "27" at bounding box center [490, 221] width 19 height 19
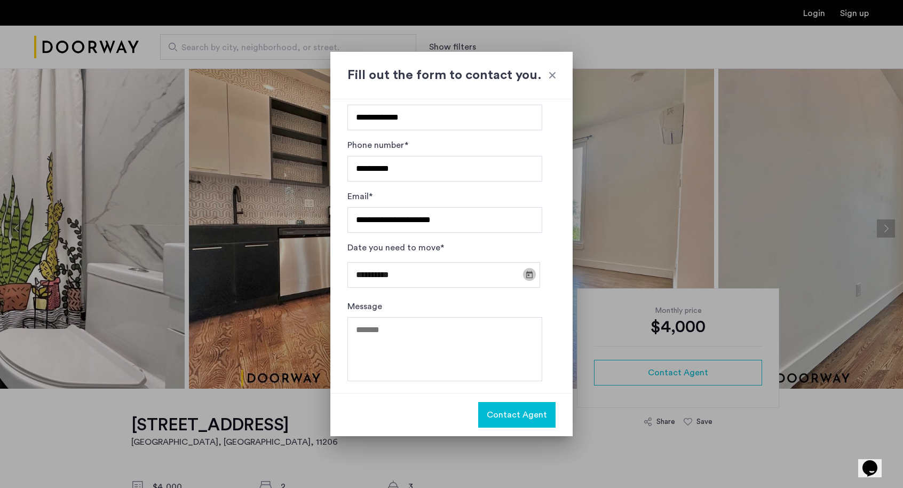
click at [527, 271] on span "Open calendar" at bounding box center [529, 274] width 26 height 26
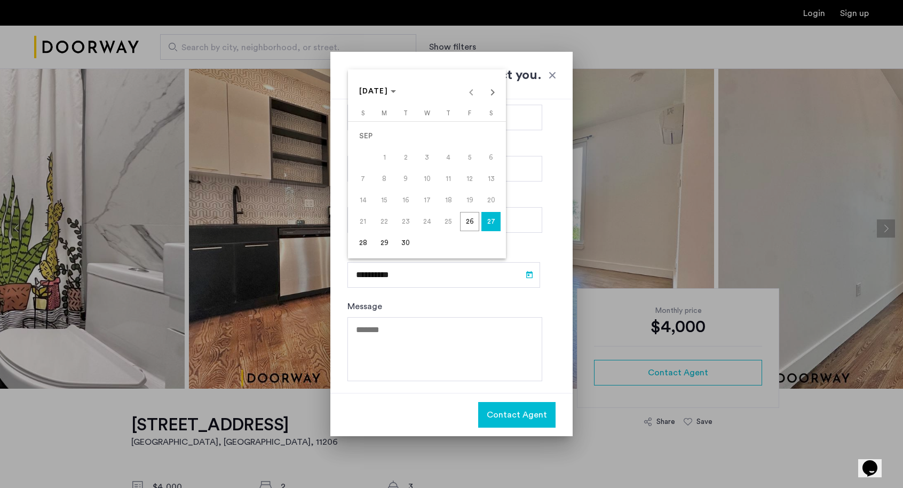
click at [363, 240] on span "28" at bounding box center [362, 242] width 19 height 19
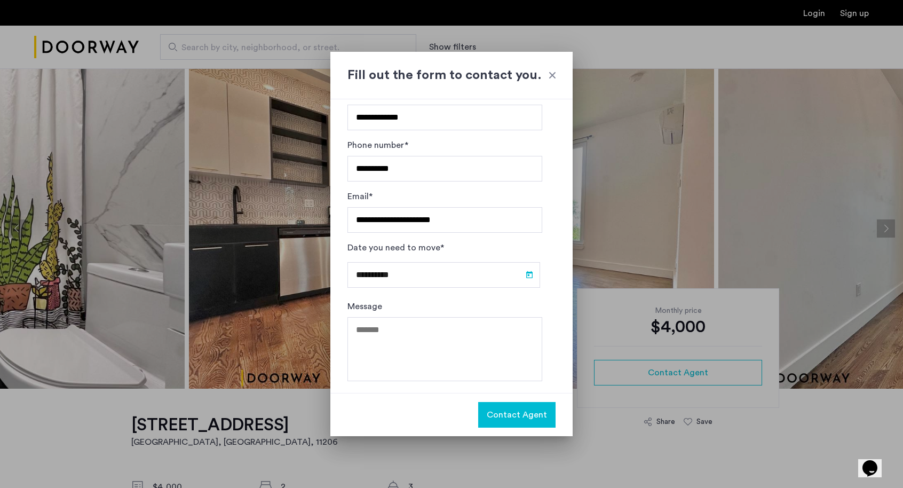
type input "**********"
click at [471, 339] on textarea "Message" at bounding box center [444, 349] width 195 height 64
type textarea "**********"
click at [532, 413] on span "Contact Agent" at bounding box center [517, 414] width 60 height 13
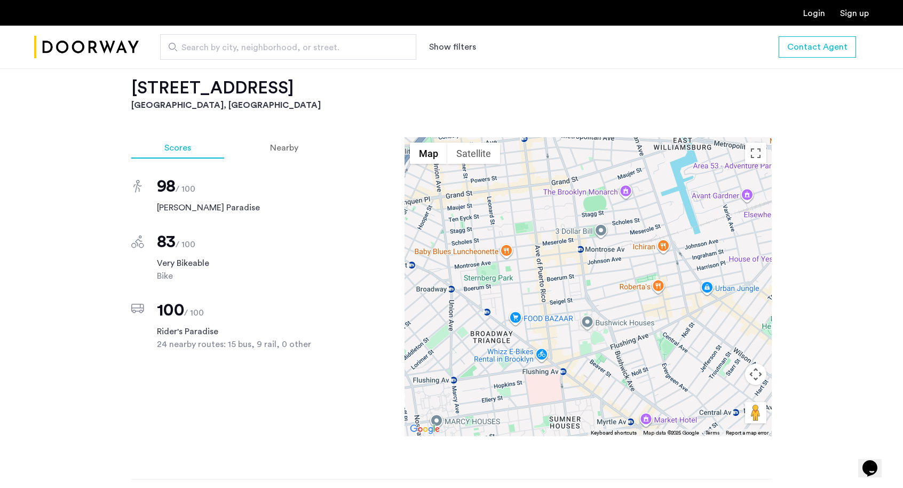
scroll to position [880, 0]
click at [603, 240] on div at bounding box center [587, 285] width 367 height 299
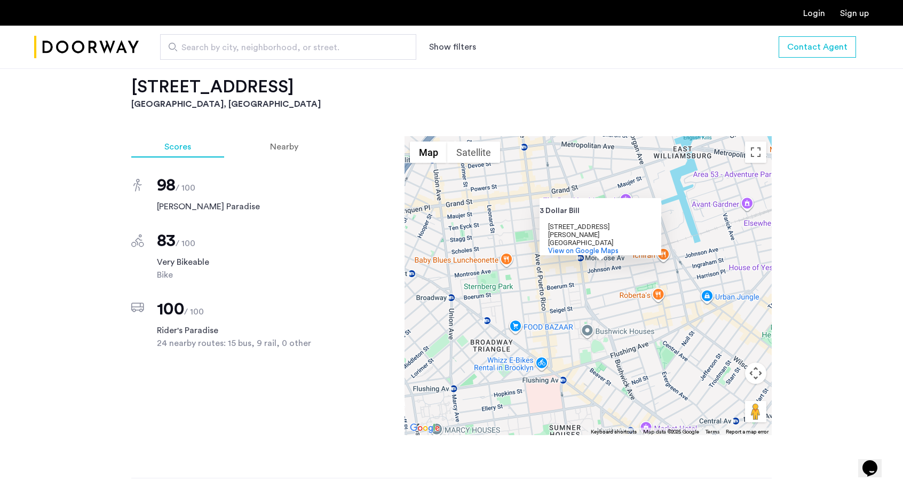
click at [654, 343] on div "3 Dollar Bill 3 Dollar Bill [STREET_ADDRESS][PERSON_NAME] View on Google Maps" at bounding box center [587, 285] width 367 height 299
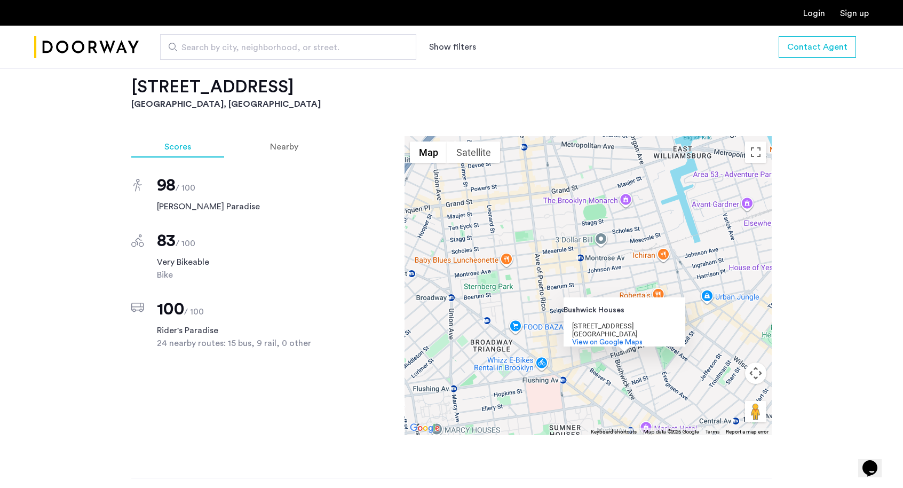
click at [567, 253] on div "[GEOGRAPHIC_DATA] [STREET_ADDRESS] View on Google Maps" at bounding box center [587, 285] width 367 height 299
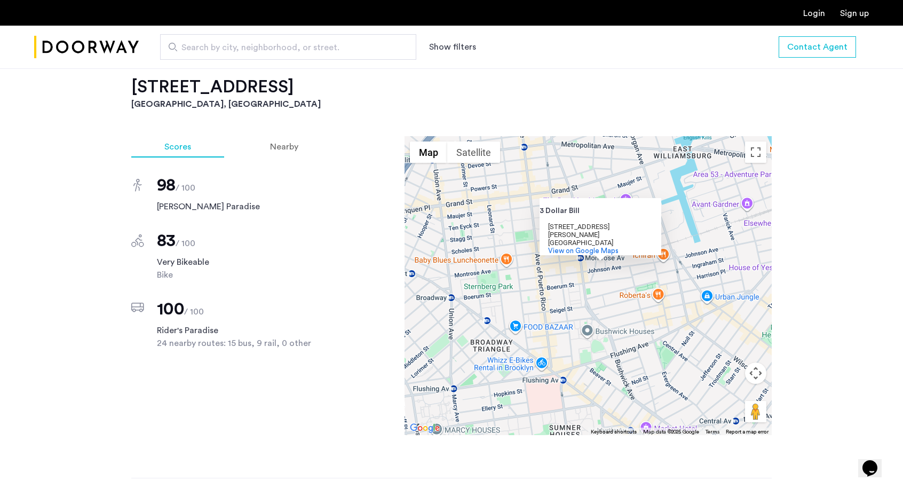
click at [574, 282] on div "3 Dollar Bill 3 Dollar Bill [STREET_ADDRESS][PERSON_NAME] View on Google Maps" at bounding box center [587, 285] width 367 height 299
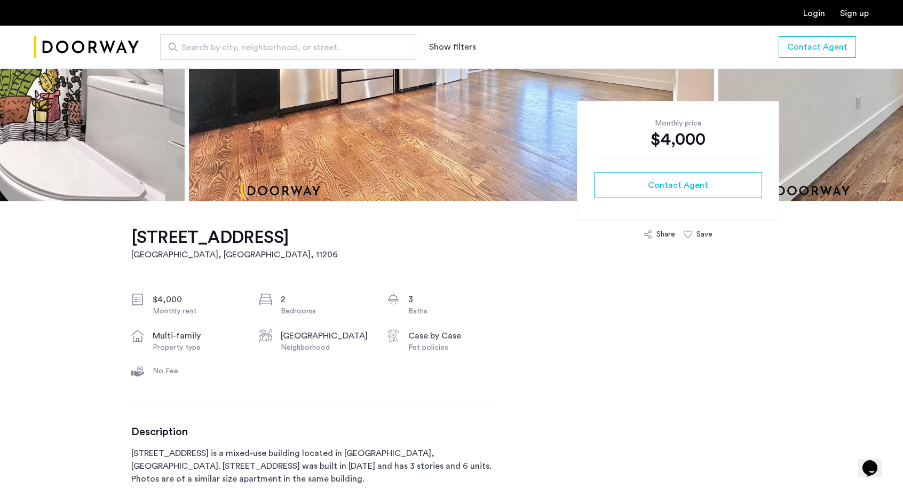
scroll to position [0, 0]
